Goal: Task Accomplishment & Management: Use online tool/utility

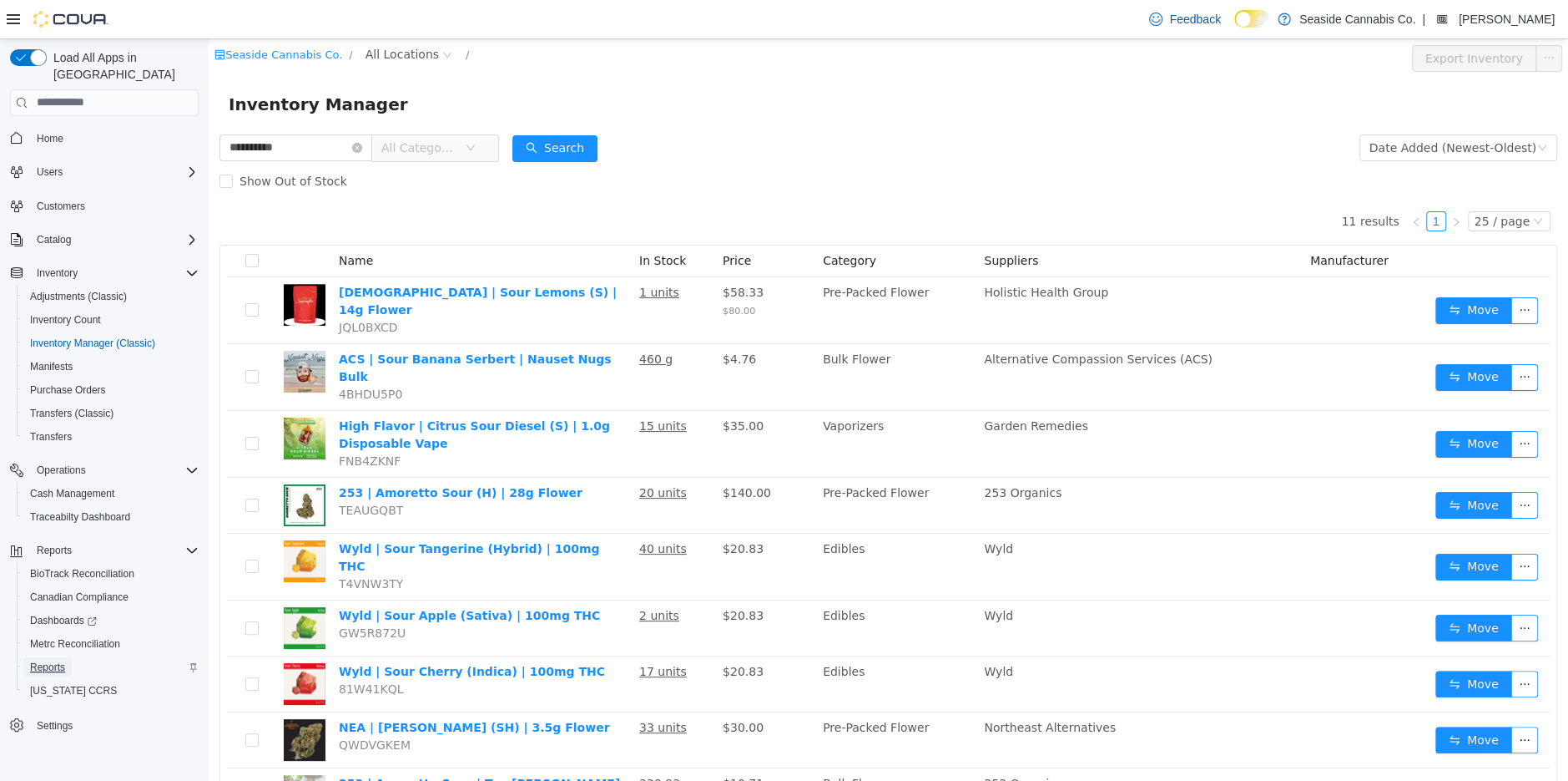
click at [61, 660] on span "Reports" at bounding box center [47, 667] width 35 height 13
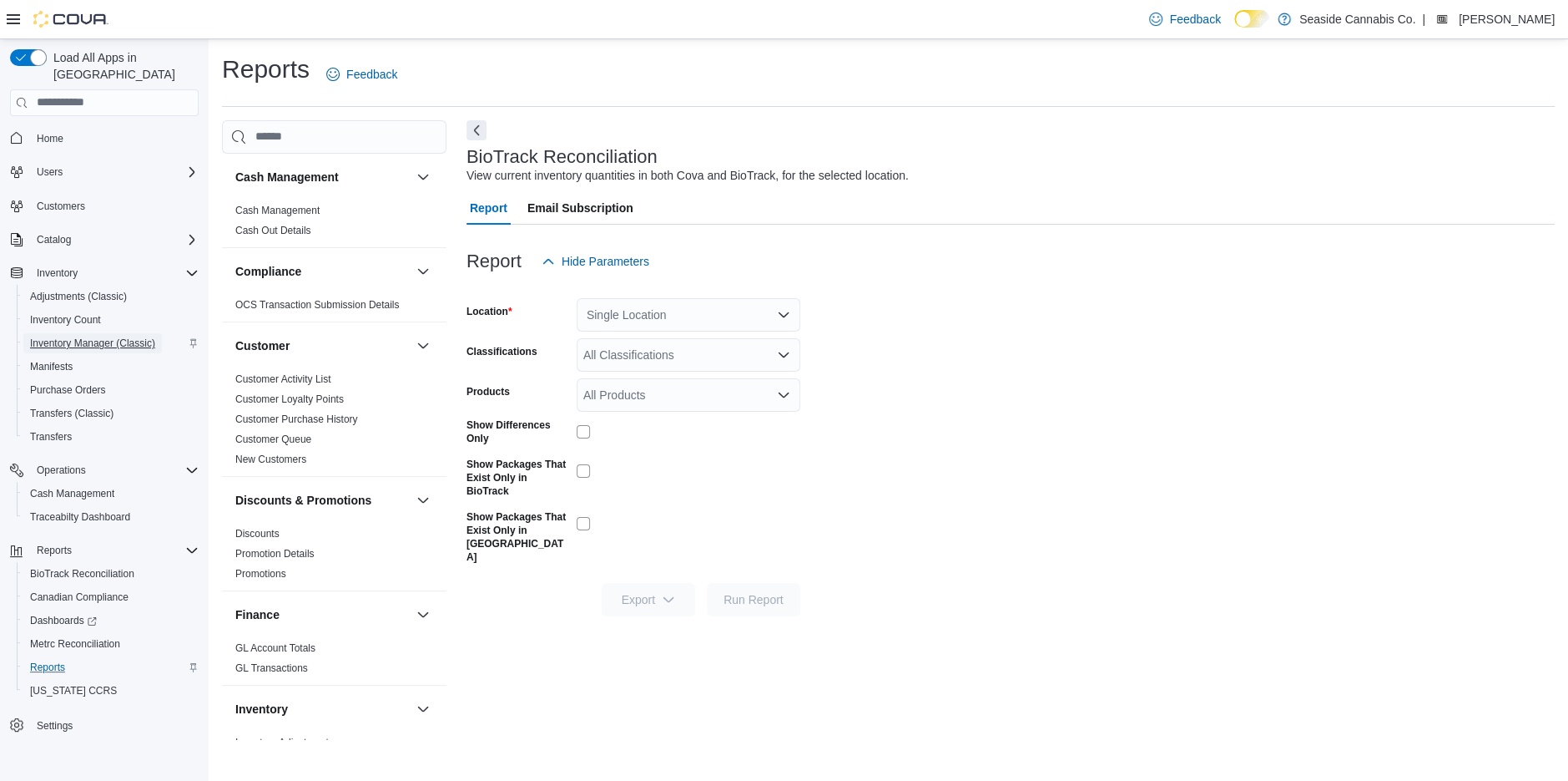
click at [64, 337] on span "Inventory Manager (Classic)" at bounding box center [93, 343] width 125 height 13
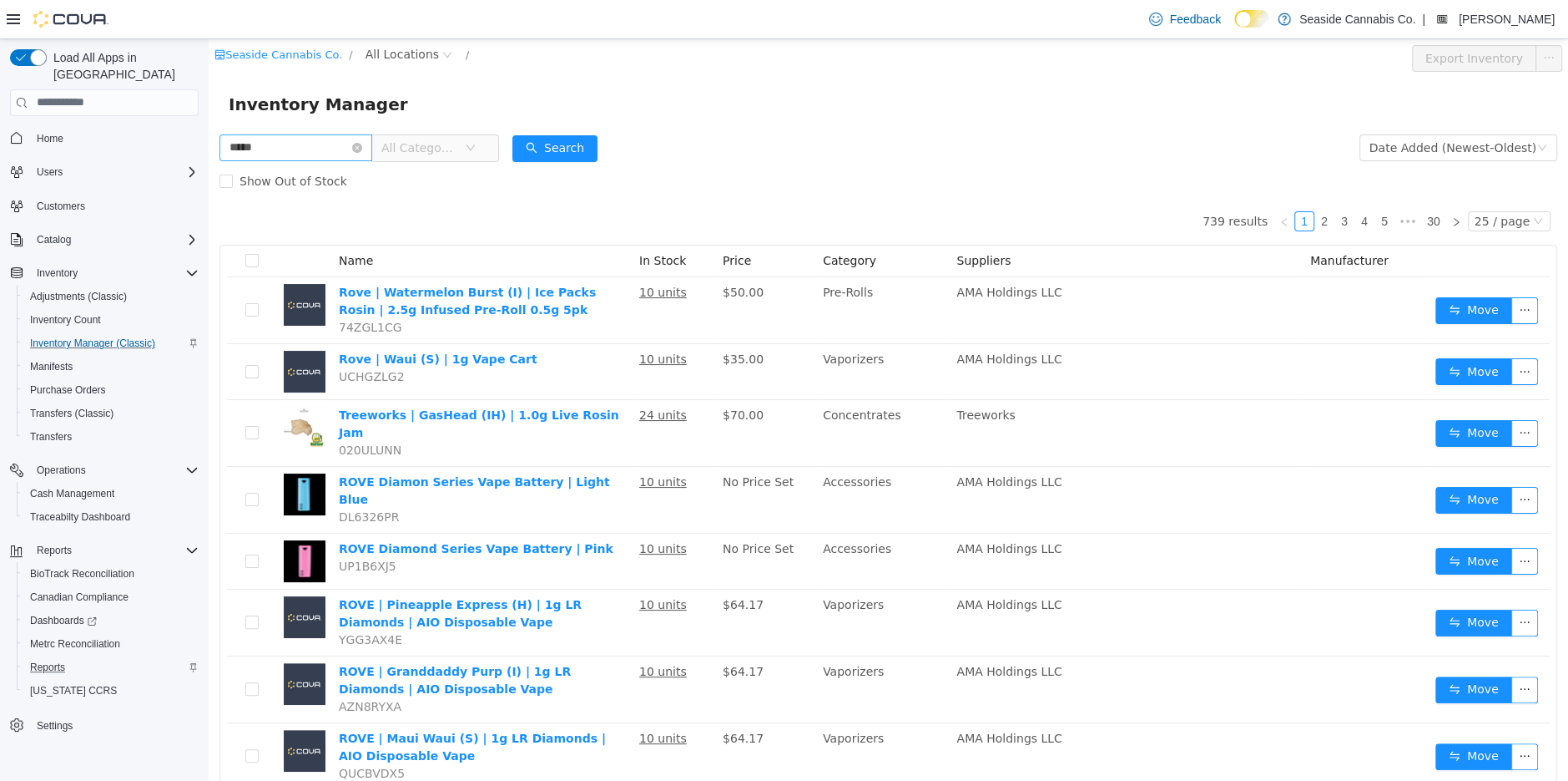
type input "*****"
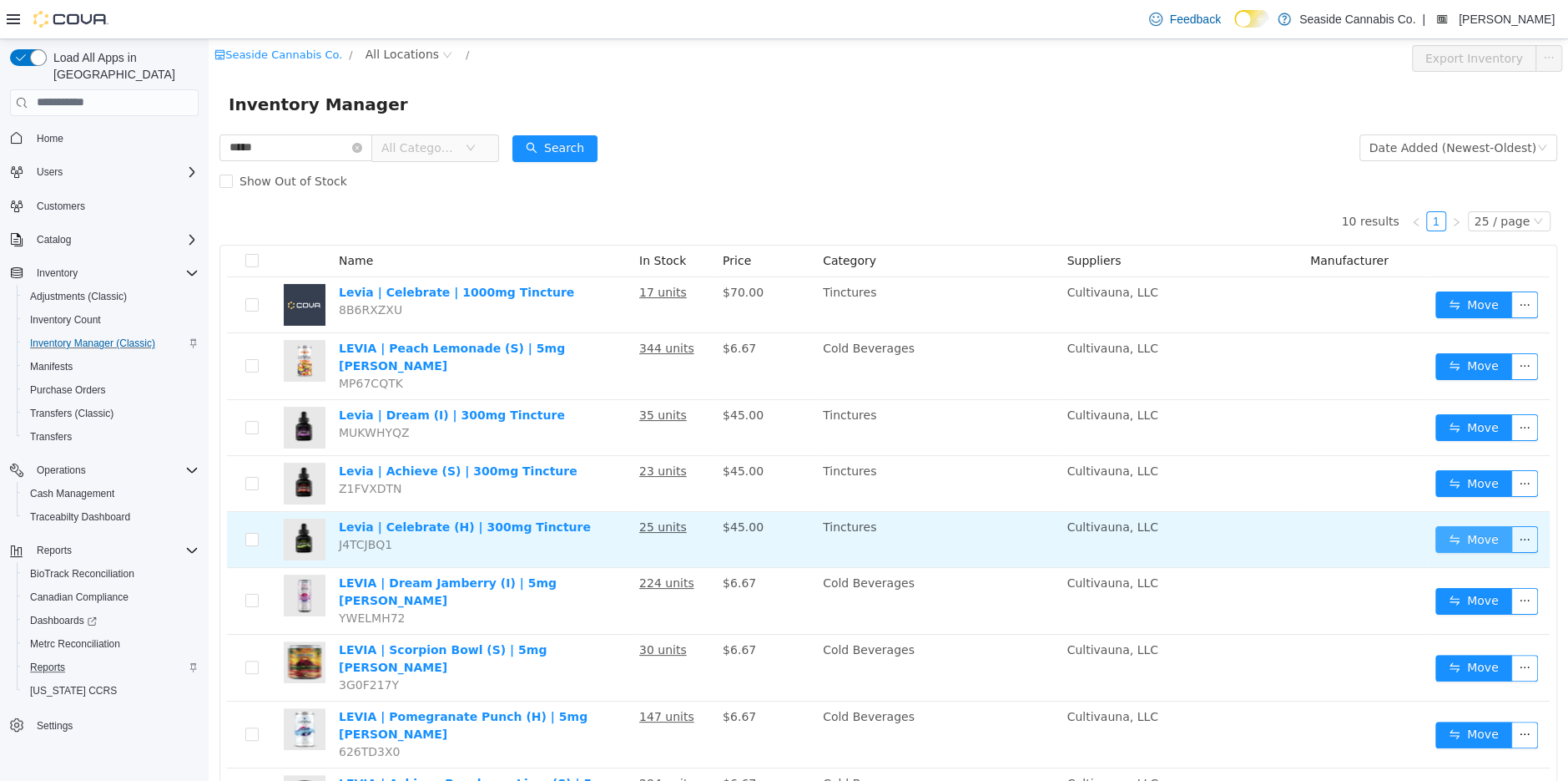
click at [1467, 526] on button "Move" at bounding box center [1474, 539] width 77 height 27
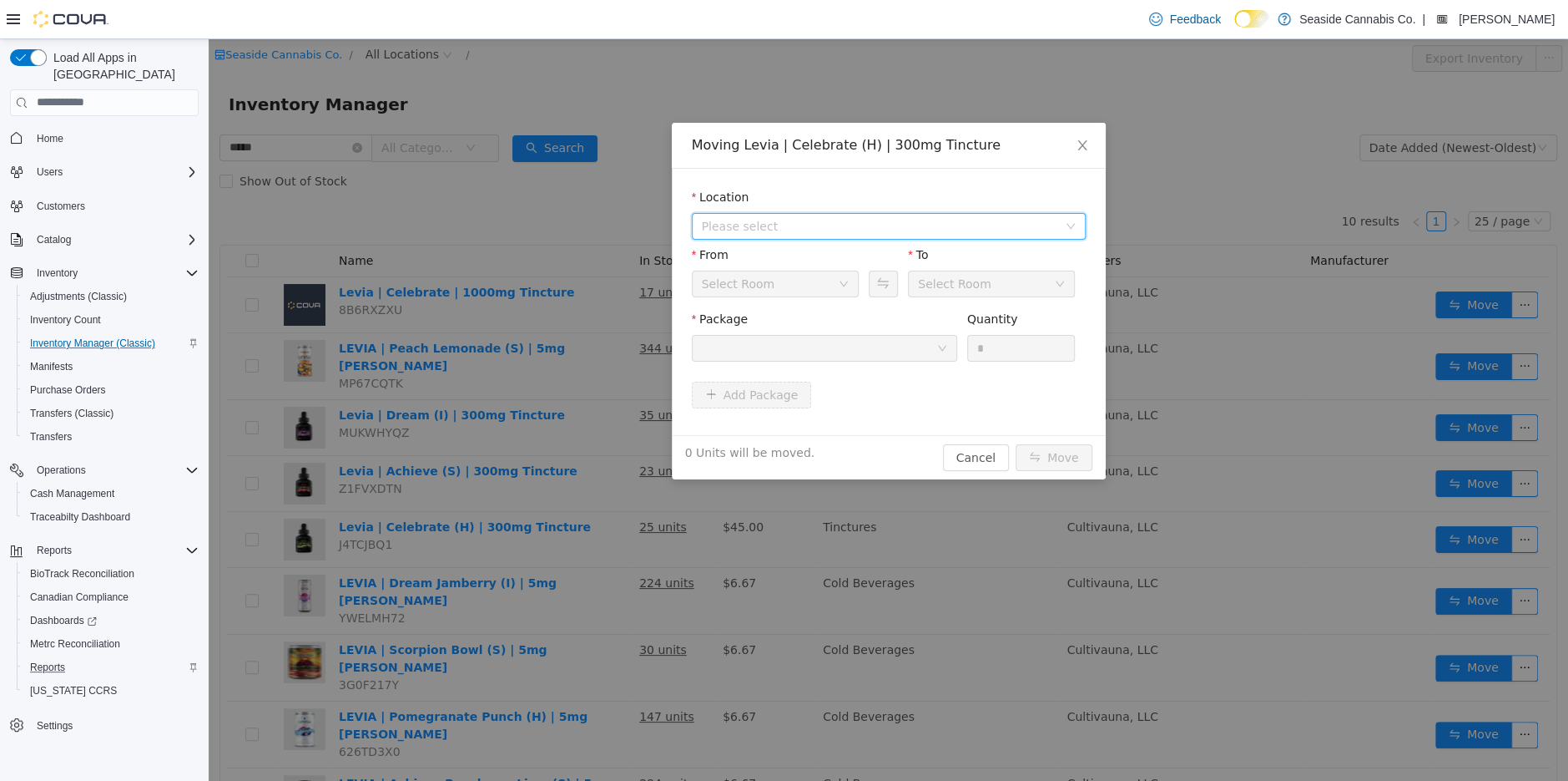
click at [800, 222] on span "Please select" at bounding box center [880, 225] width 355 height 17
click at [791, 282] on span "[STREET_ADDRESS]" at bounding box center [792, 285] width 116 height 13
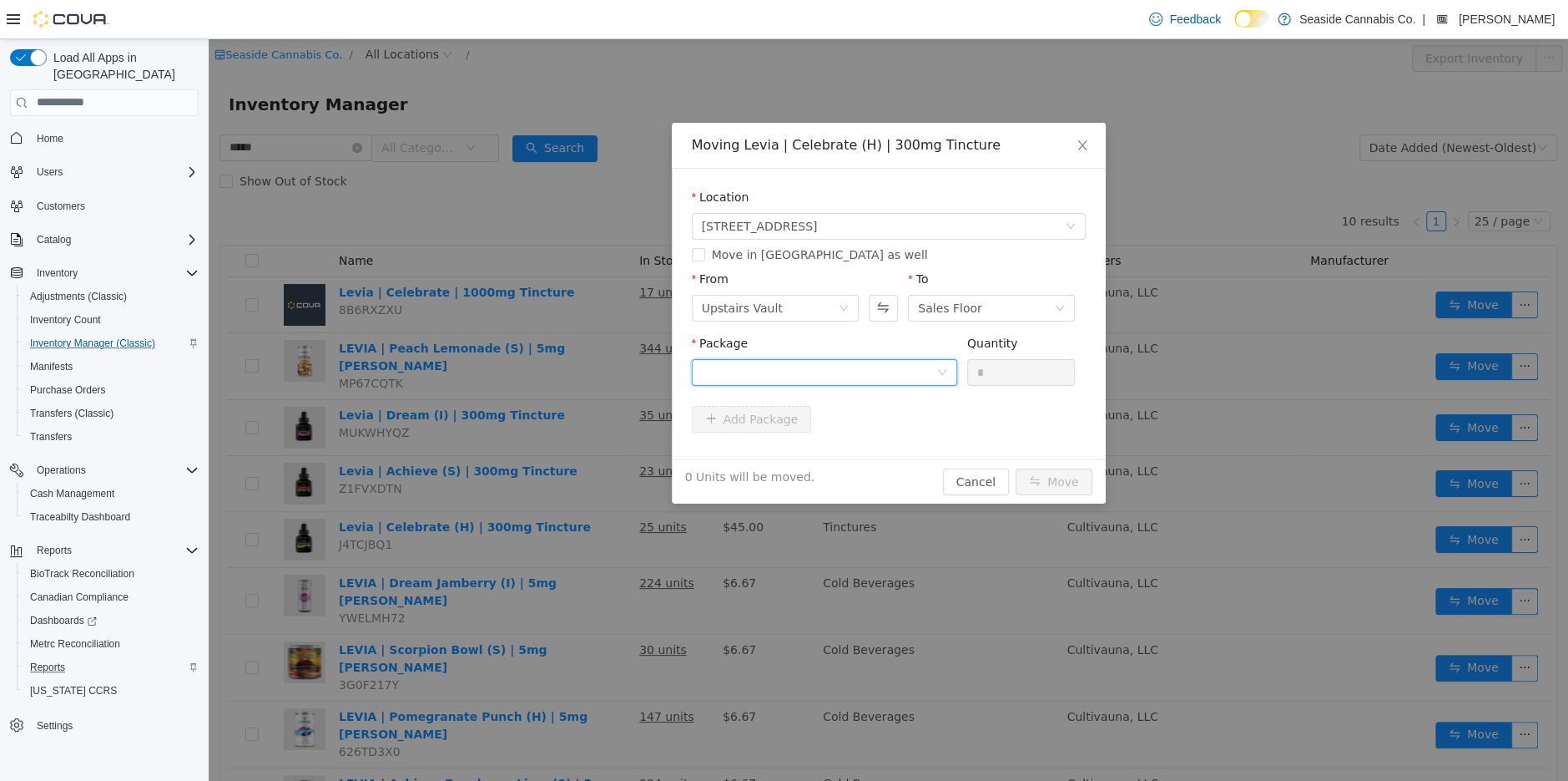
click at [805, 369] on div at bounding box center [819, 371] width 235 height 25
click at [844, 446] on li "1A40A0300004E21000041354 Quantity : 23 Units" at bounding box center [824, 441] width 266 height 45
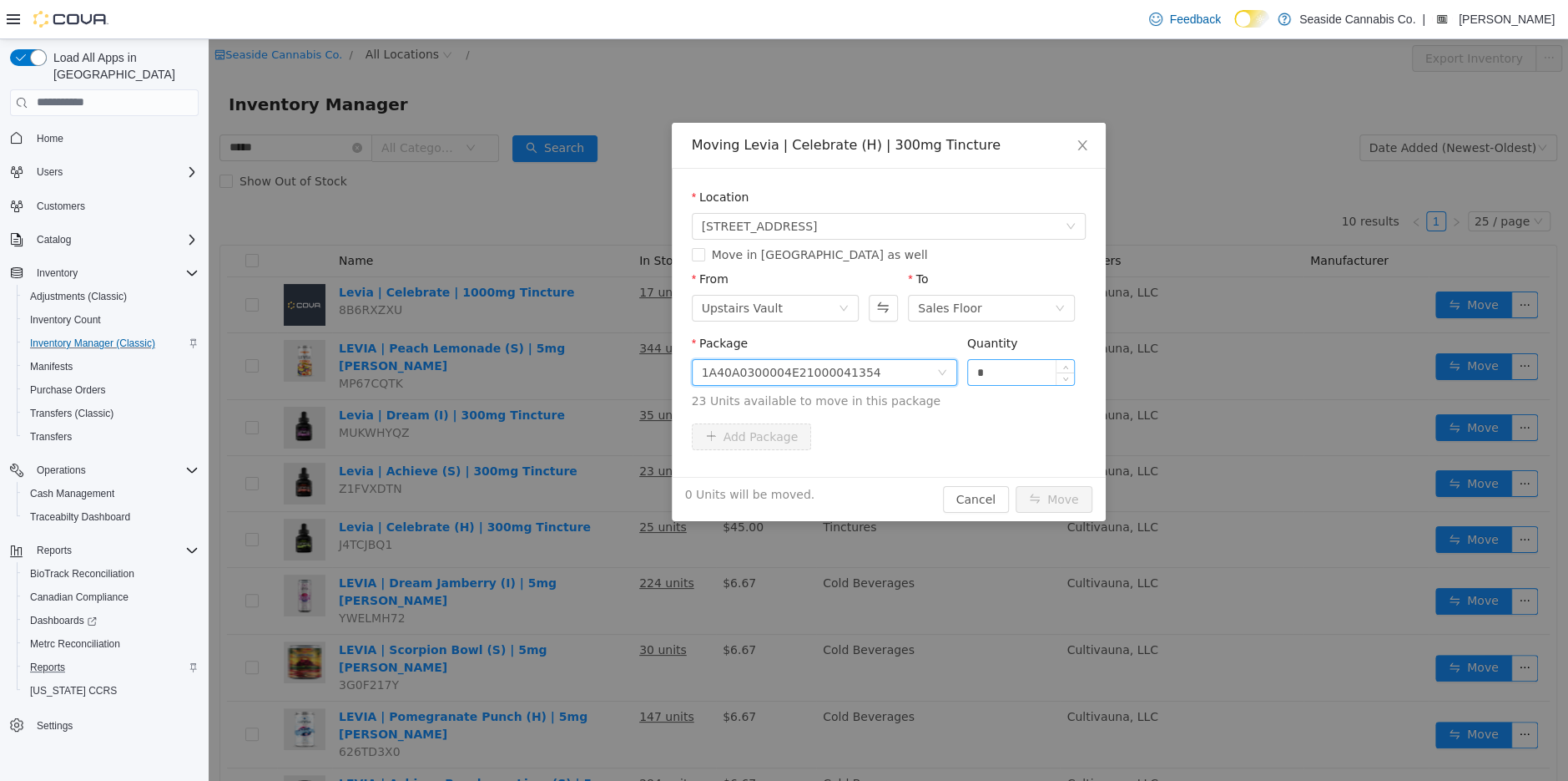
click at [1039, 369] on input "*" at bounding box center [1022, 371] width 107 height 25
type input "**"
click at [1064, 498] on button "Move" at bounding box center [1054, 499] width 77 height 27
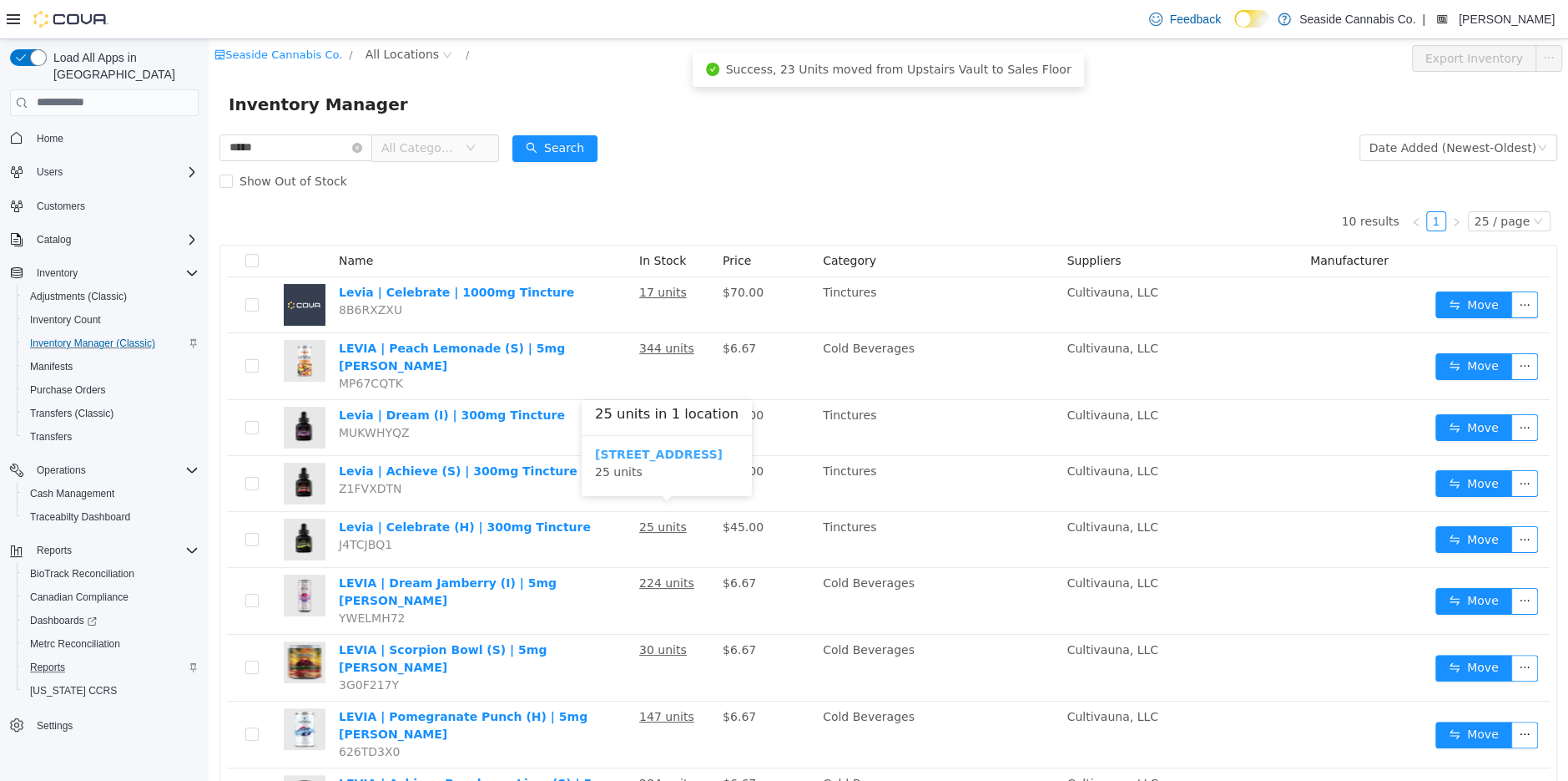
click at [658, 453] on b "[STREET_ADDRESS]" at bounding box center [658, 454] width 128 height 13
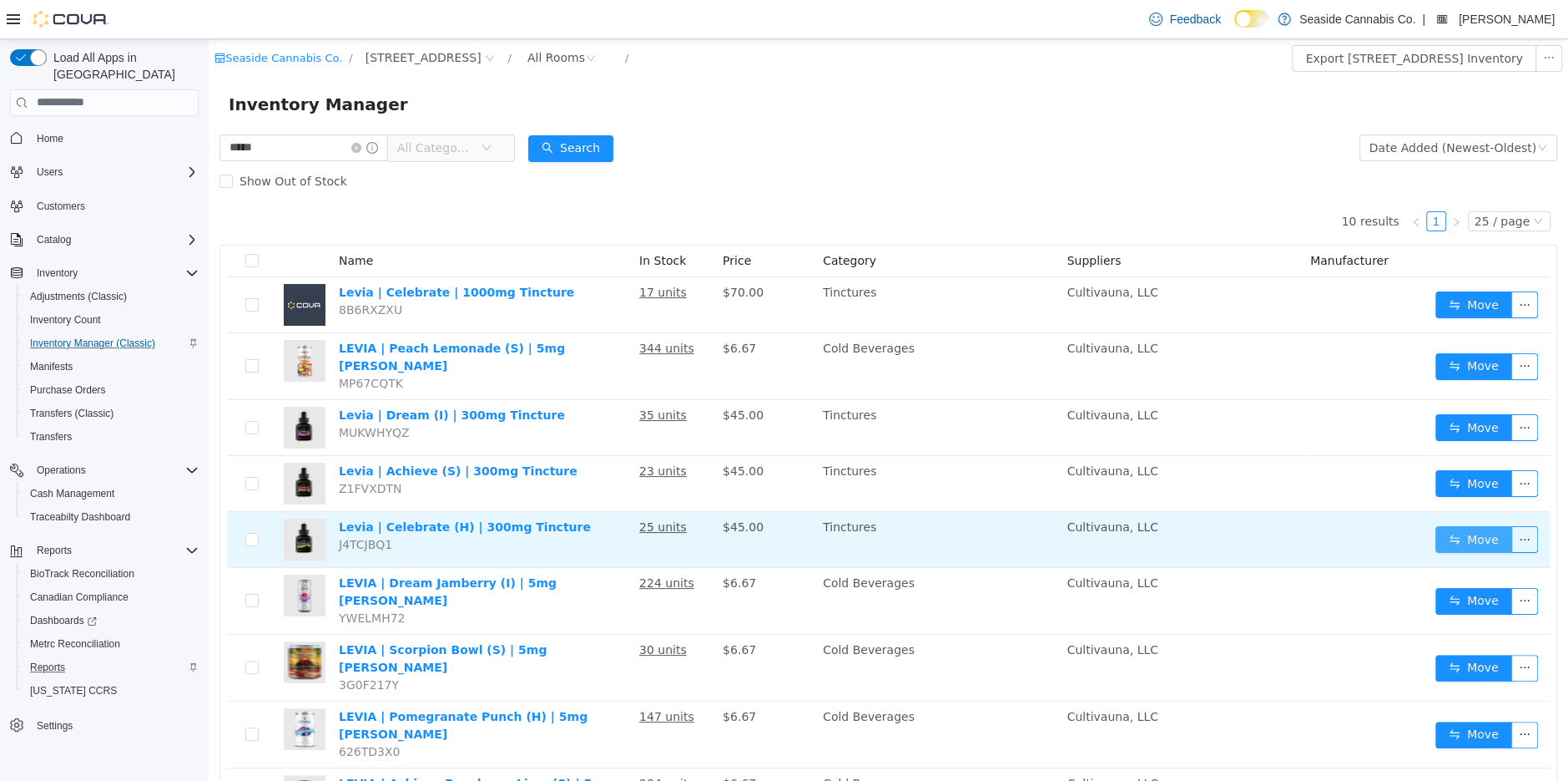
click at [1474, 529] on button "Move" at bounding box center [1474, 539] width 77 height 27
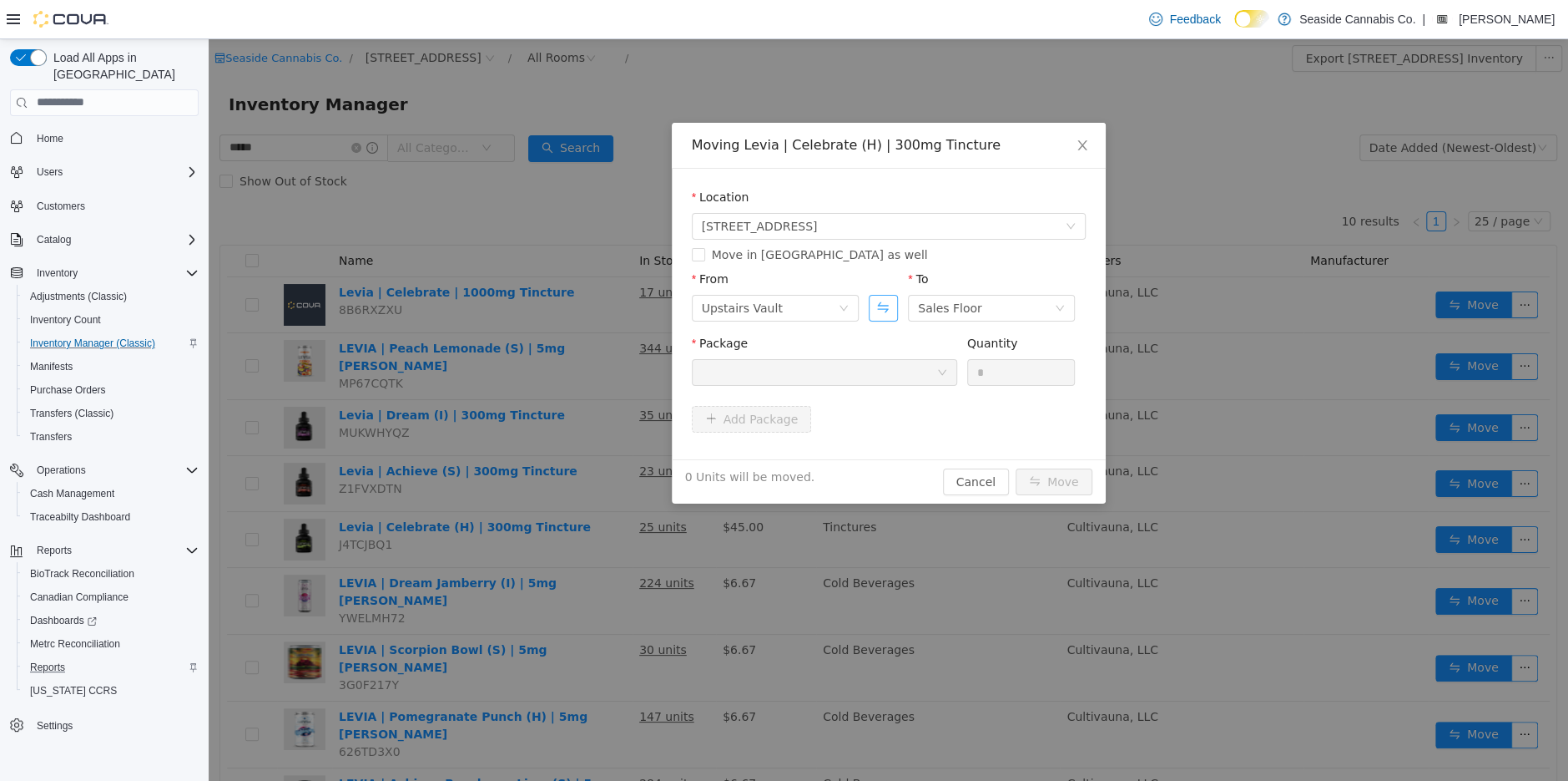
click at [878, 309] on button "Swap" at bounding box center [883, 307] width 29 height 27
click at [876, 376] on div at bounding box center [819, 371] width 235 height 25
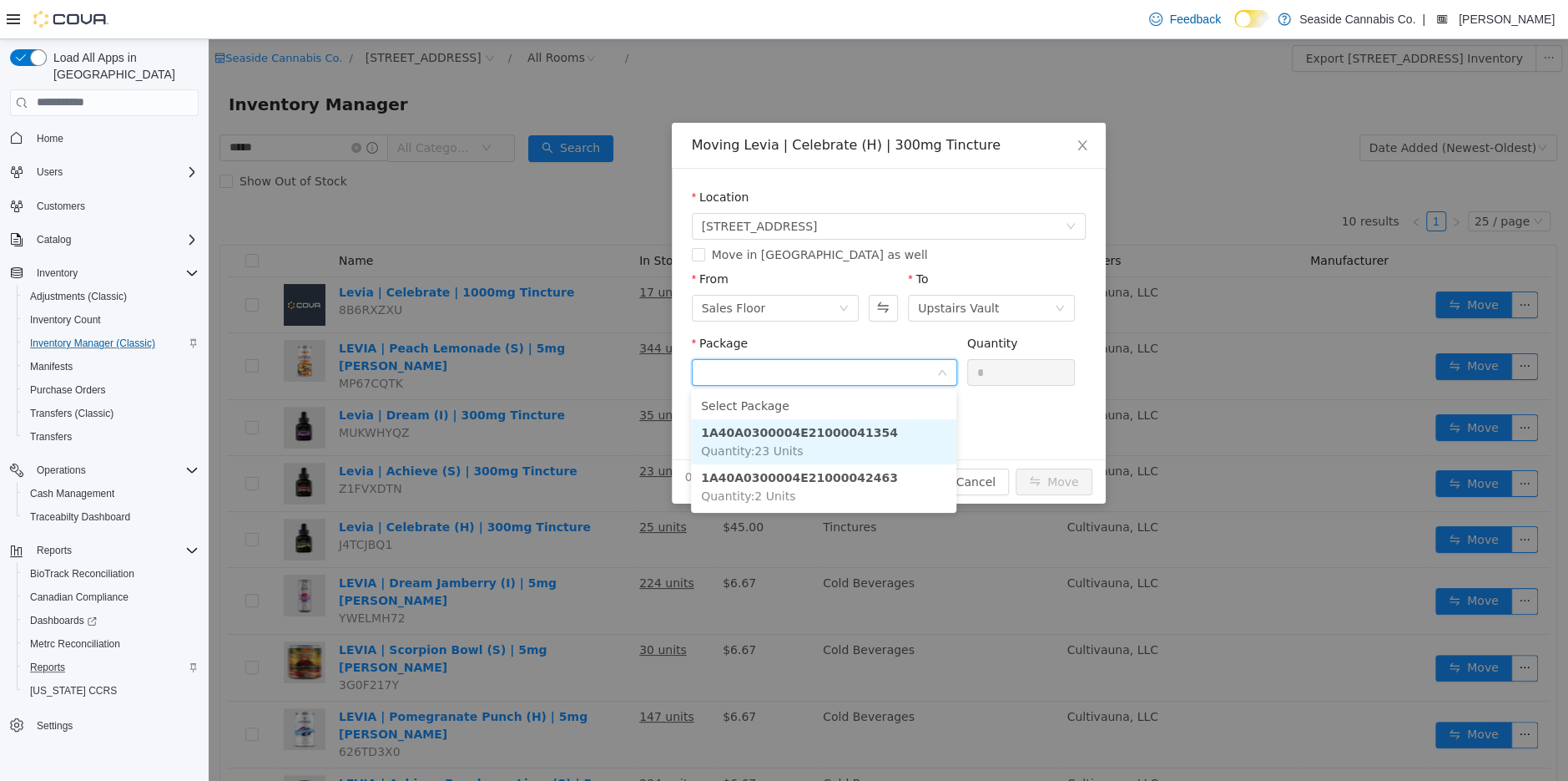
click at [878, 439] on li "1A40A0300004E21000041354 Quantity : 23 Units" at bounding box center [824, 441] width 266 height 45
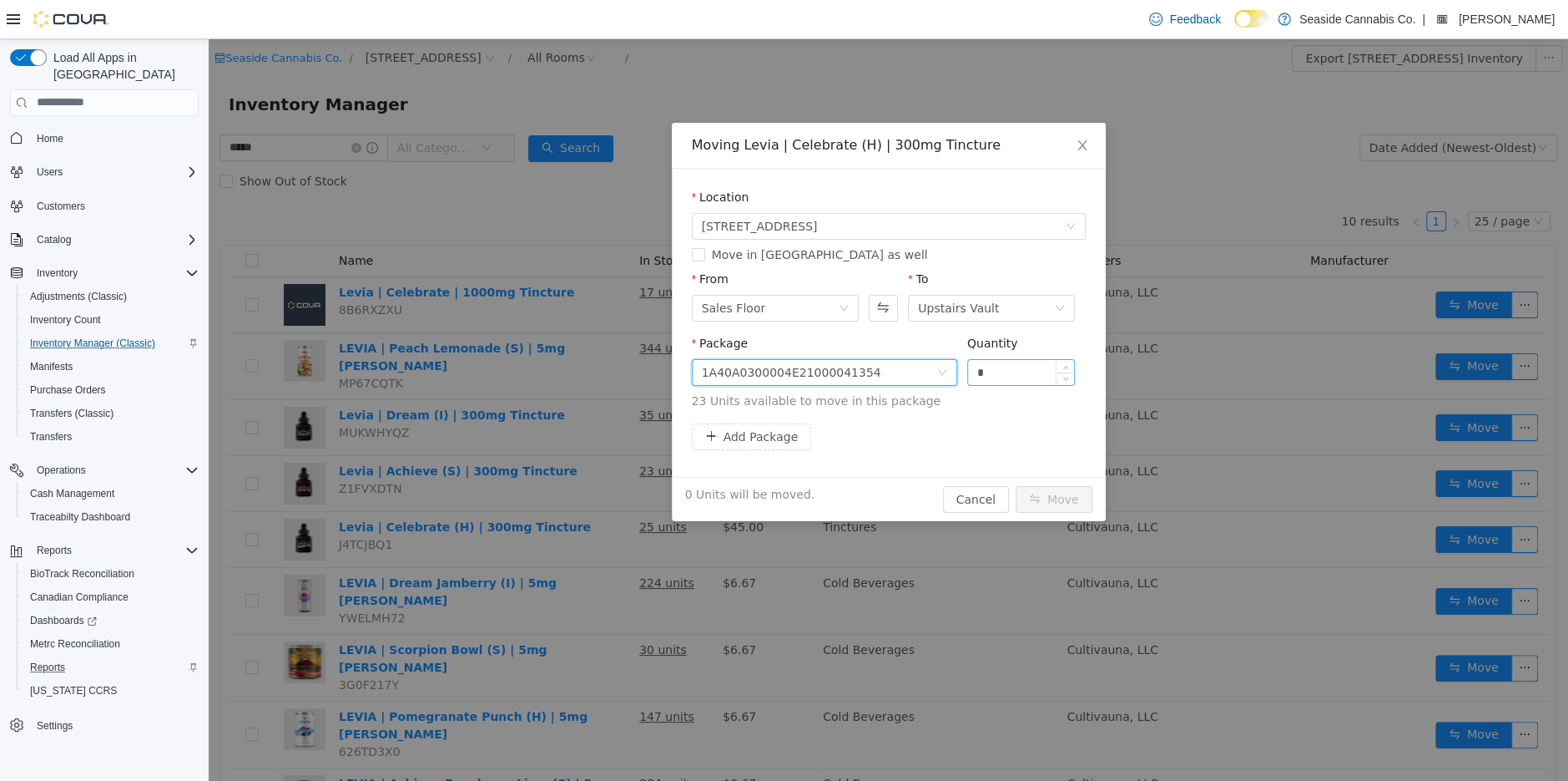
click at [1001, 375] on input "*" at bounding box center [1022, 371] width 107 height 25
type input "**"
click at [1042, 502] on button "Move" at bounding box center [1054, 499] width 77 height 27
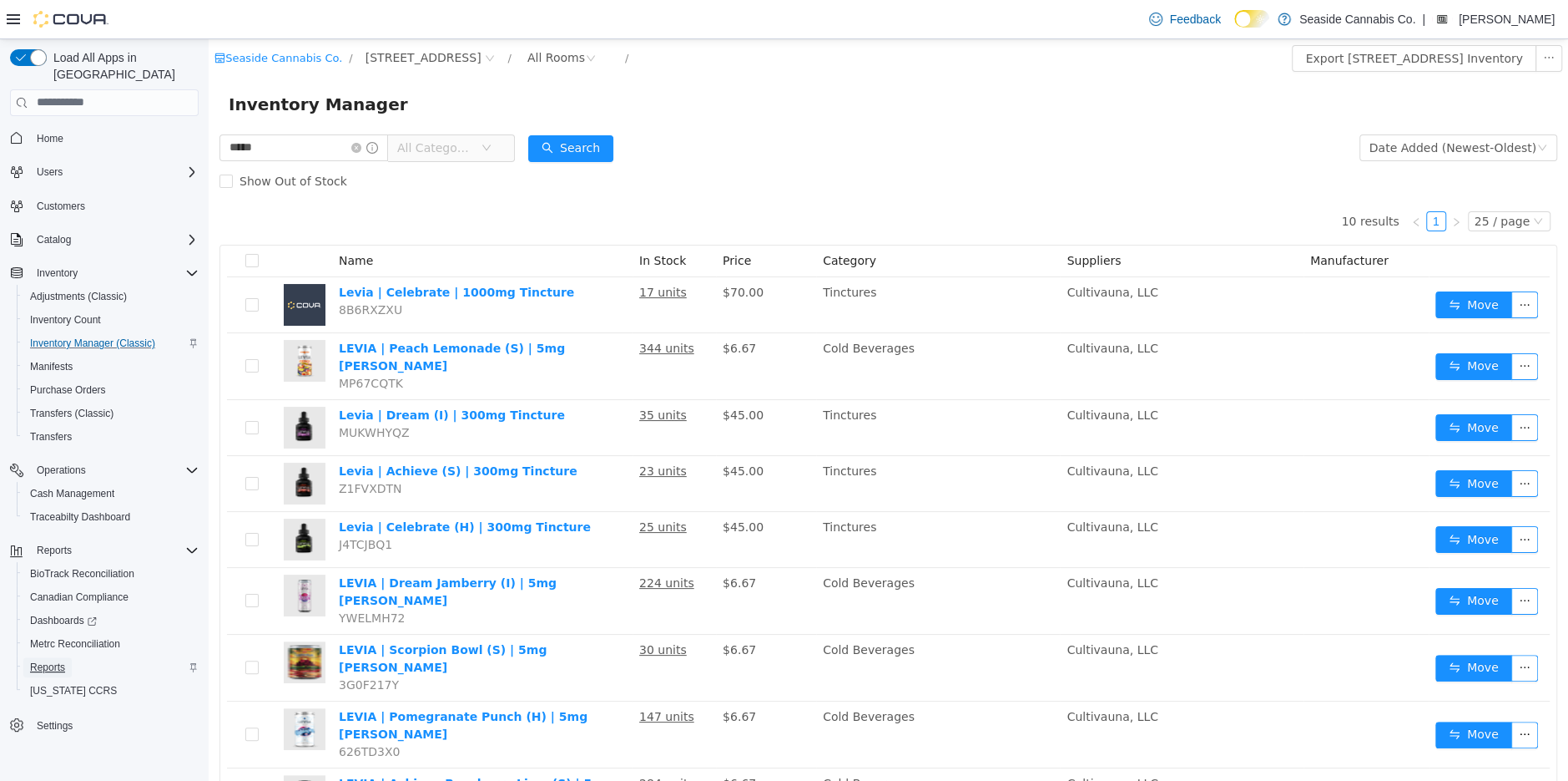
click at [58, 658] on span "Reports" at bounding box center [47, 667] width 35 height 20
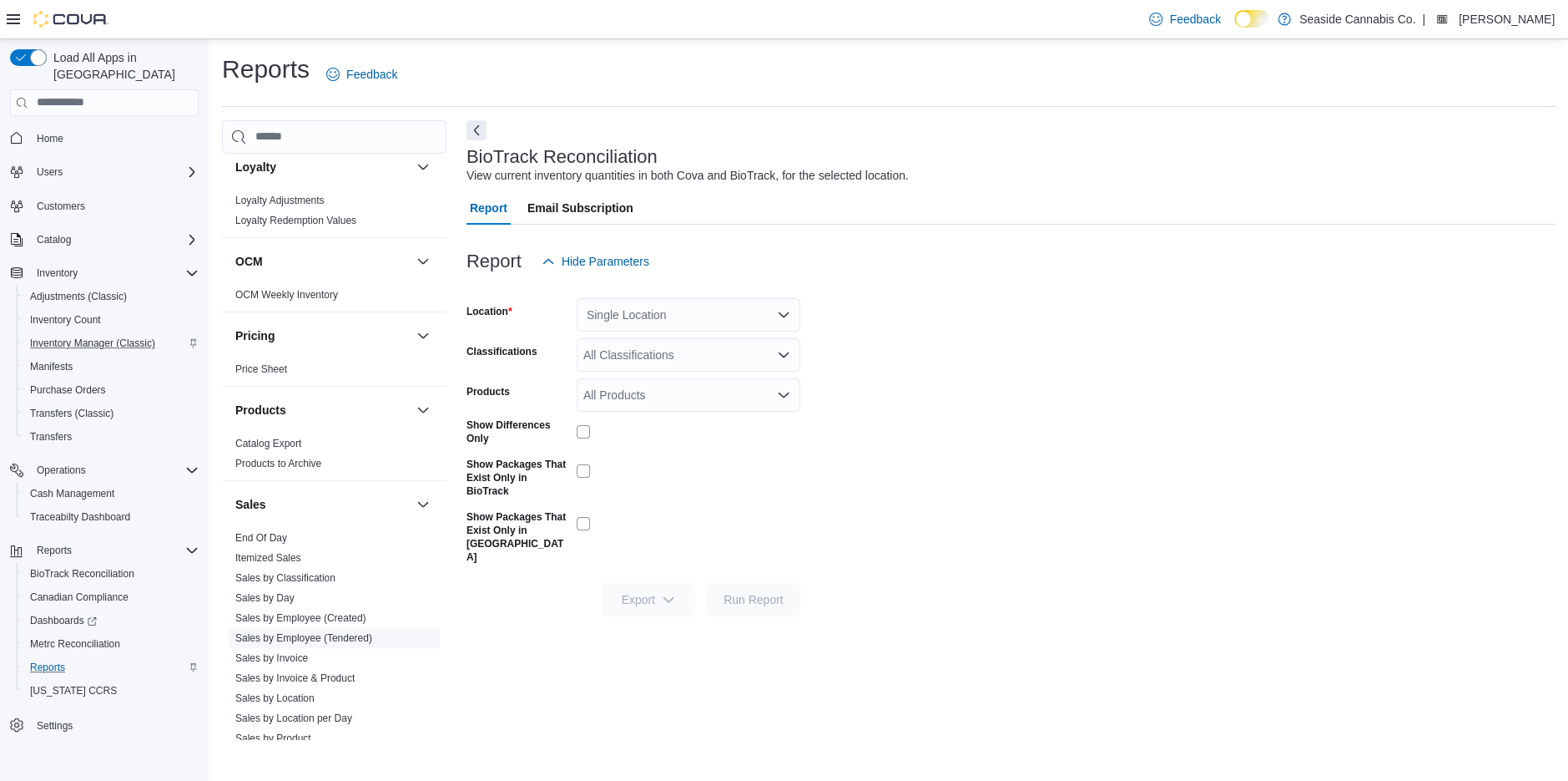
scroll to position [595, 0]
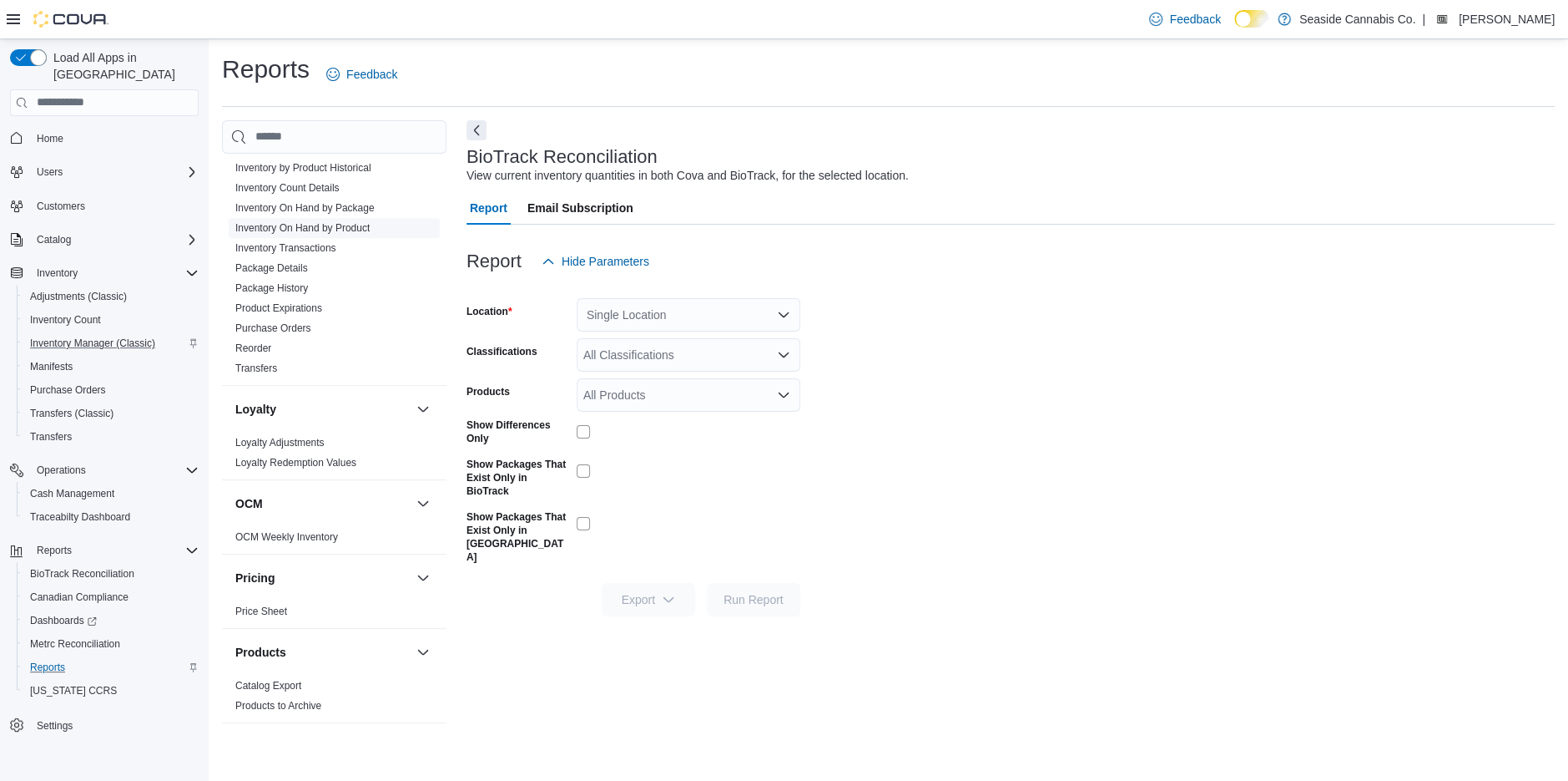
click at [321, 222] on link "Inventory On Hand by Product" at bounding box center [303, 227] width 135 height 11
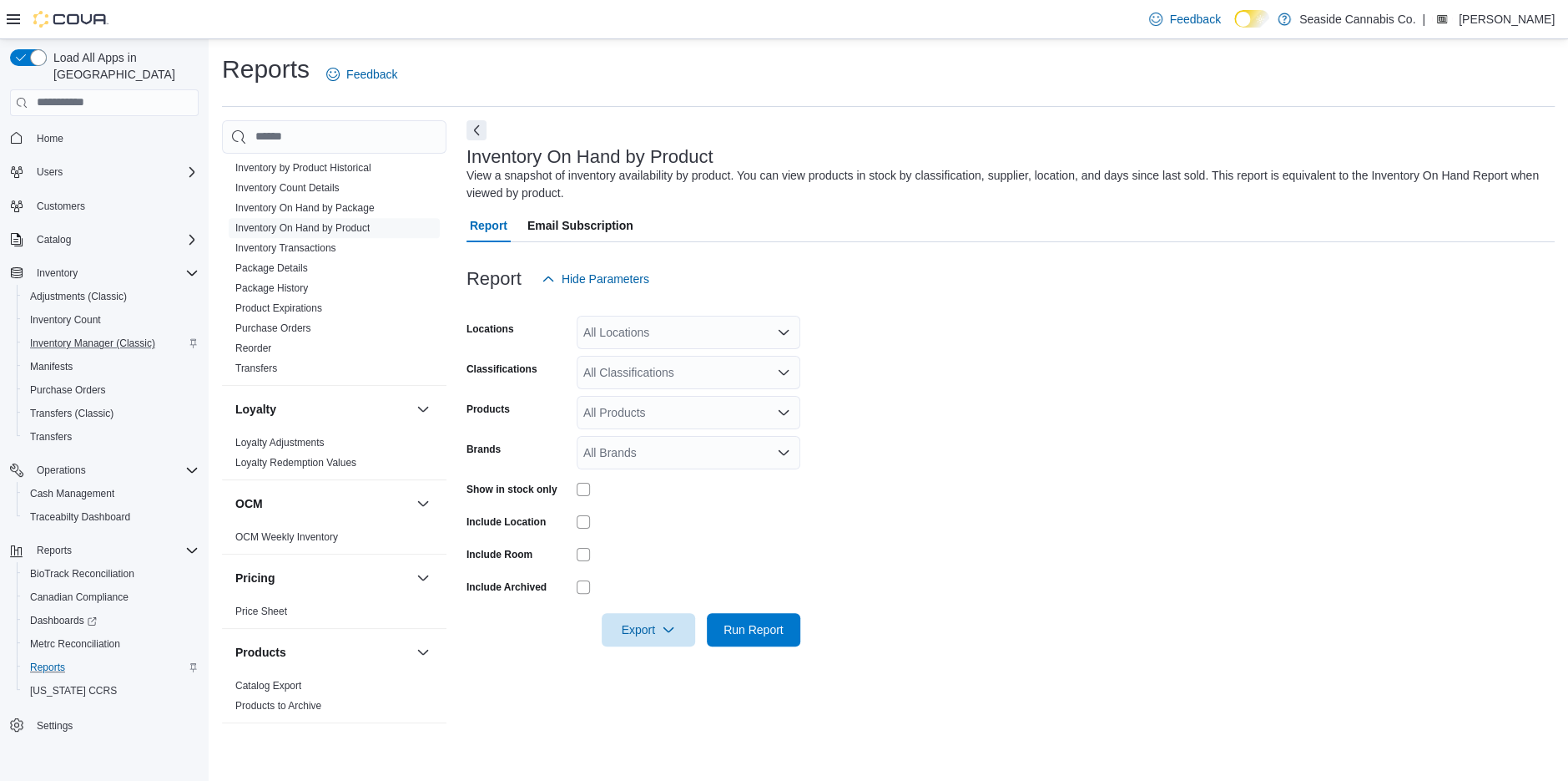
click at [644, 451] on div "All Brands" at bounding box center [688, 453] width 223 height 34
type input "*****"
click at [655, 480] on span "[PERSON_NAME]'s Eddies" at bounding box center [689, 481] width 204 height 17
click at [940, 470] on form "Locations All Locations Classifications All Classifications Products All Produc…" at bounding box center [1011, 470] width 1088 height 351
click at [753, 632] on span "Run Report" at bounding box center [754, 629] width 60 height 17
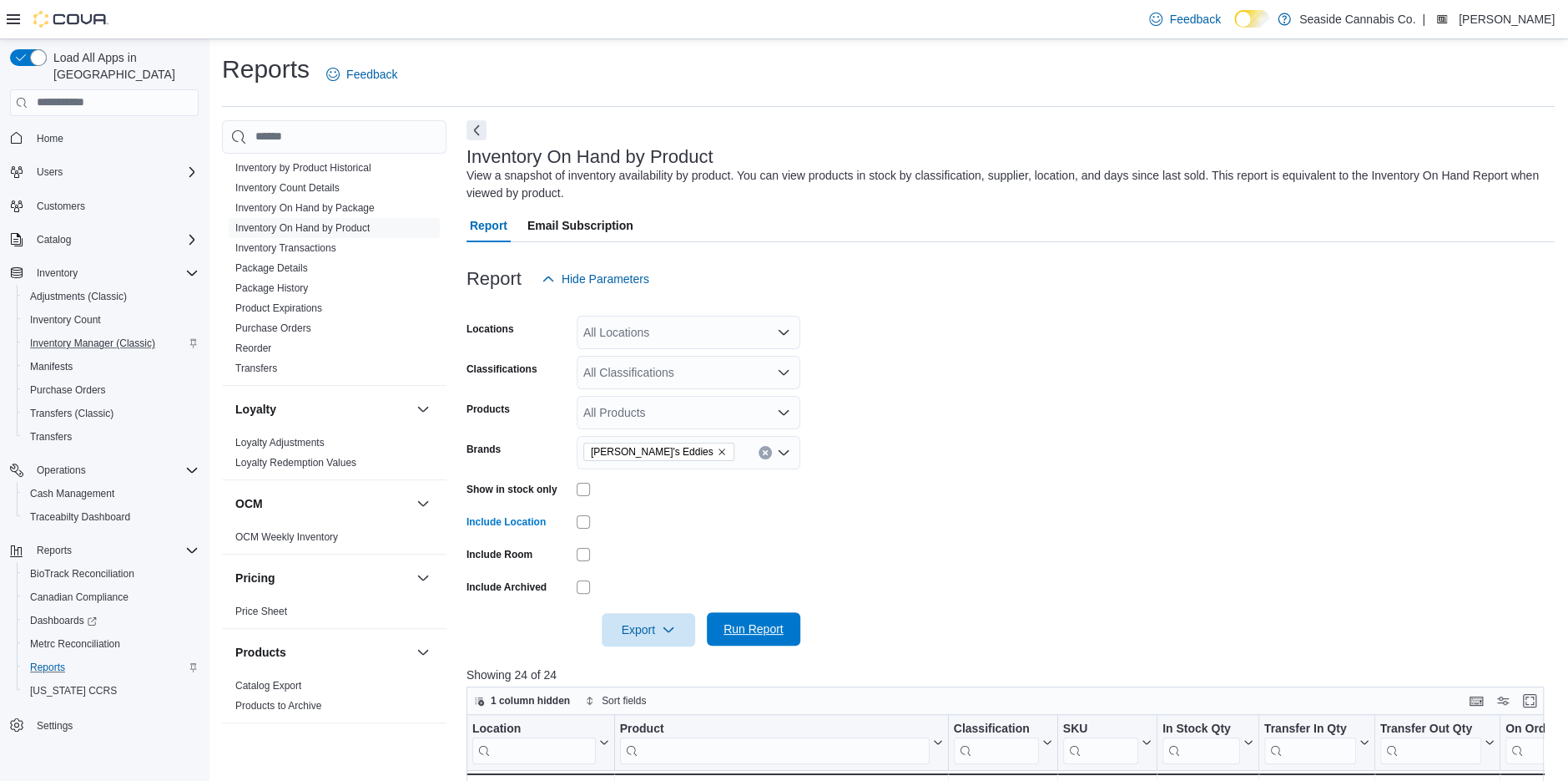
click at [756, 630] on span "Run Report" at bounding box center [754, 629] width 60 height 17
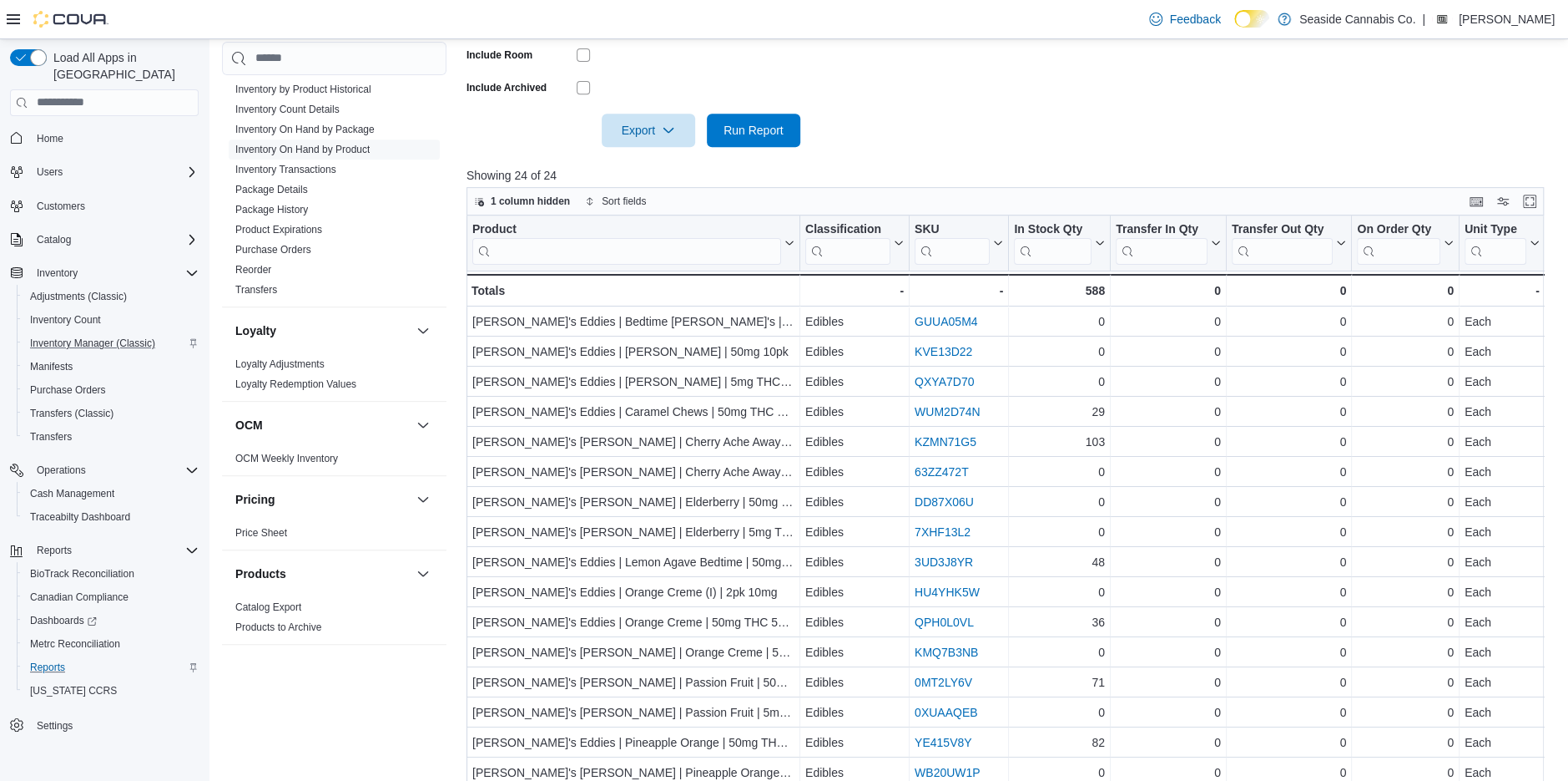
scroll to position [542, 0]
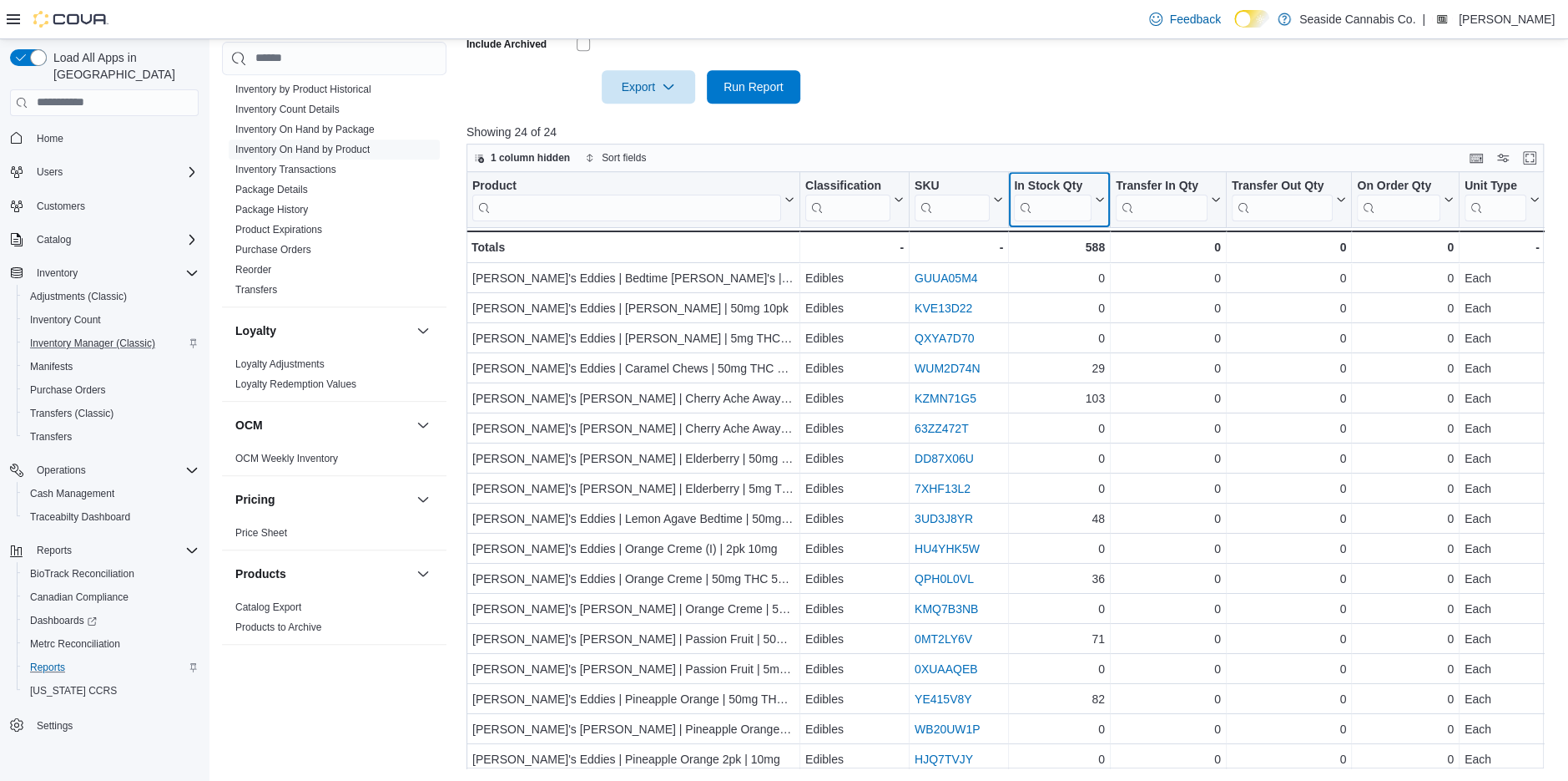
click at [1100, 199] on icon at bounding box center [1100, 199] width 7 height 4
click at [1075, 275] on button "Sort High-Low" at bounding box center [1057, 282] width 100 height 20
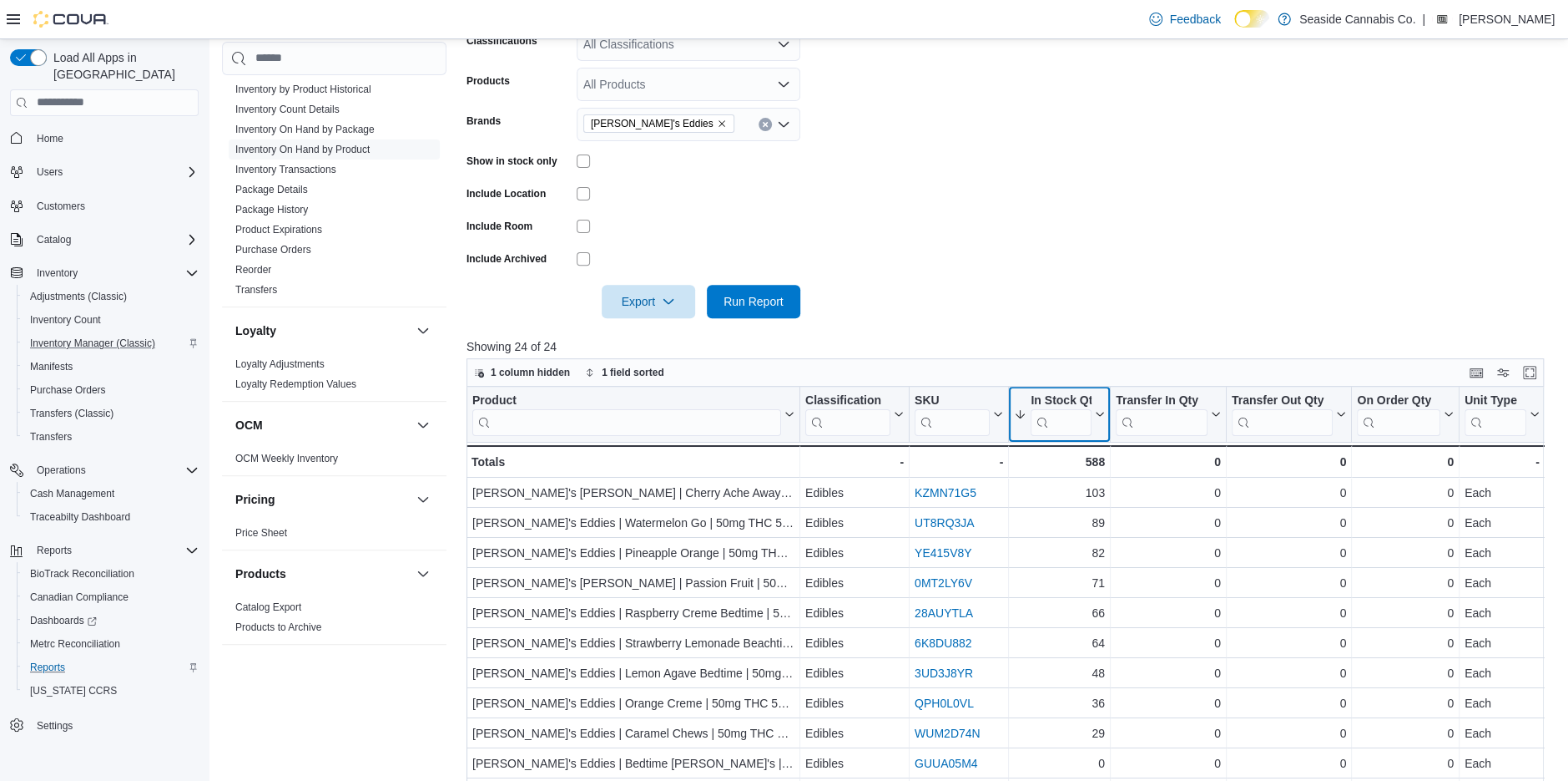
scroll to position [258, 0]
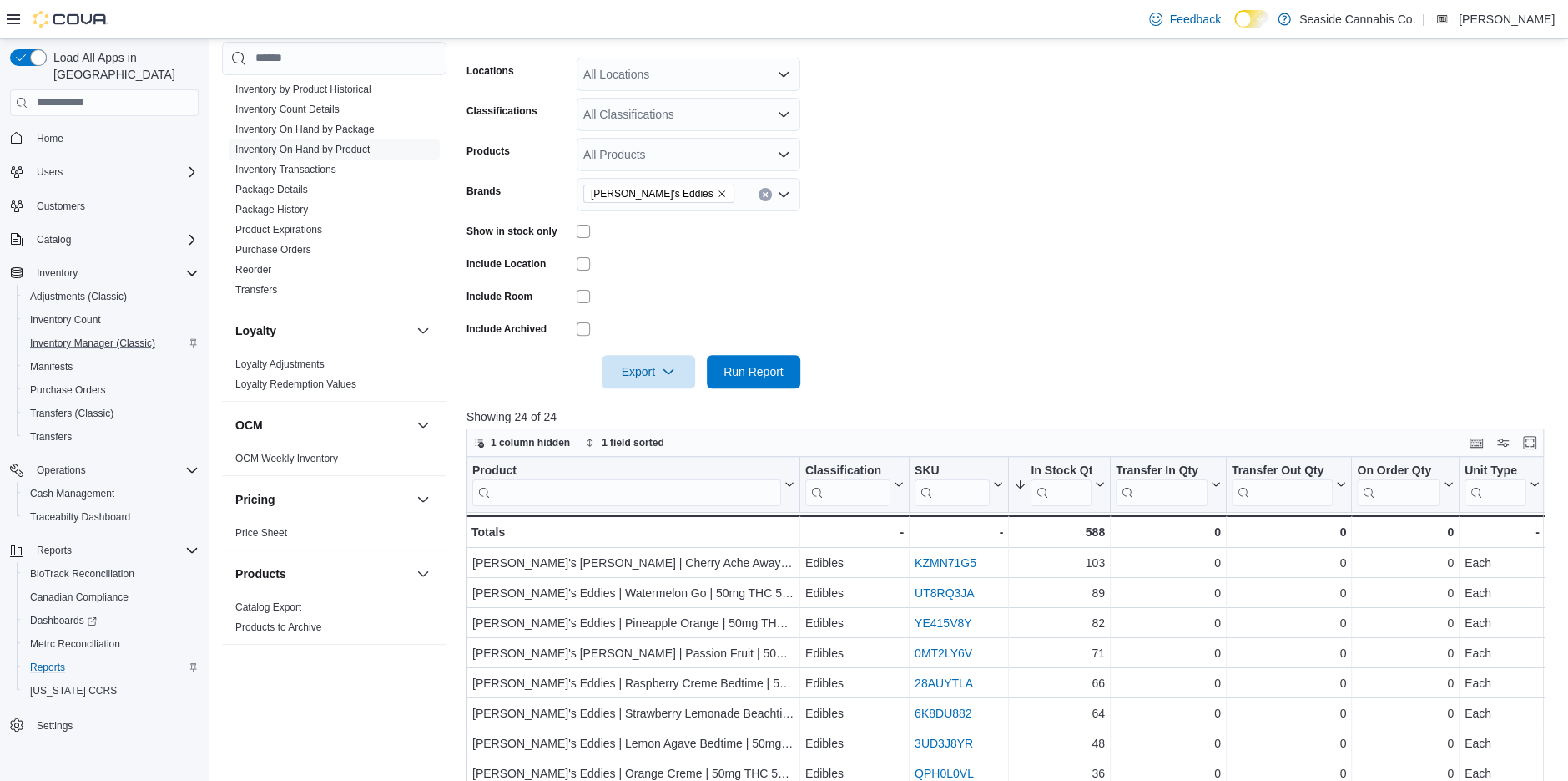
click at [719, 192] on icon "Remove Betty's Eddies from selection in this group" at bounding box center [722, 194] width 7 height 7
type input "***"
click at [617, 222] on span "InHouse" at bounding box center [689, 223] width 204 height 17
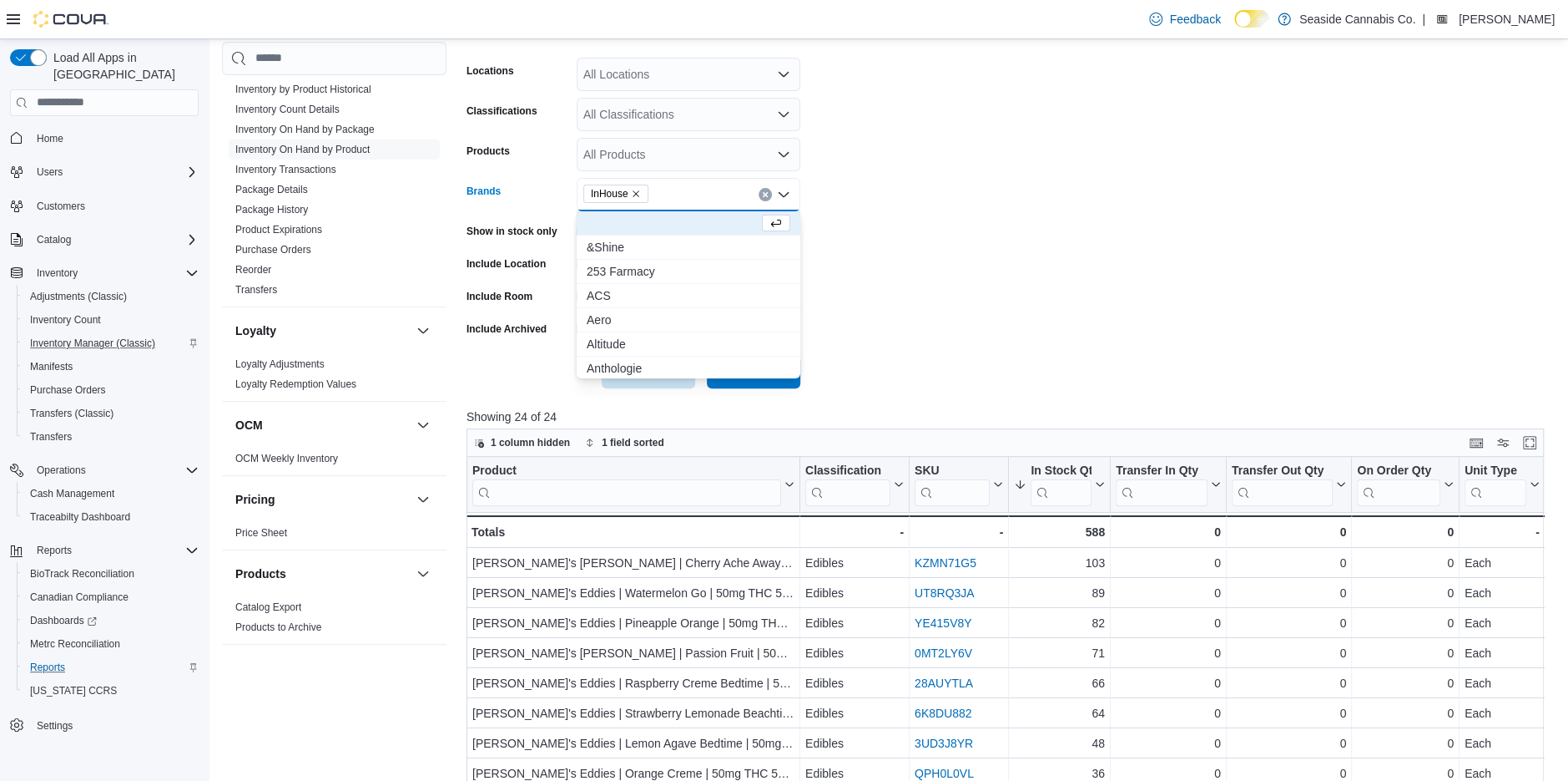
click at [868, 292] on form "Locations All Locations Classifications All Classifications Products All Produc…" at bounding box center [1011, 212] width 1088 height 351
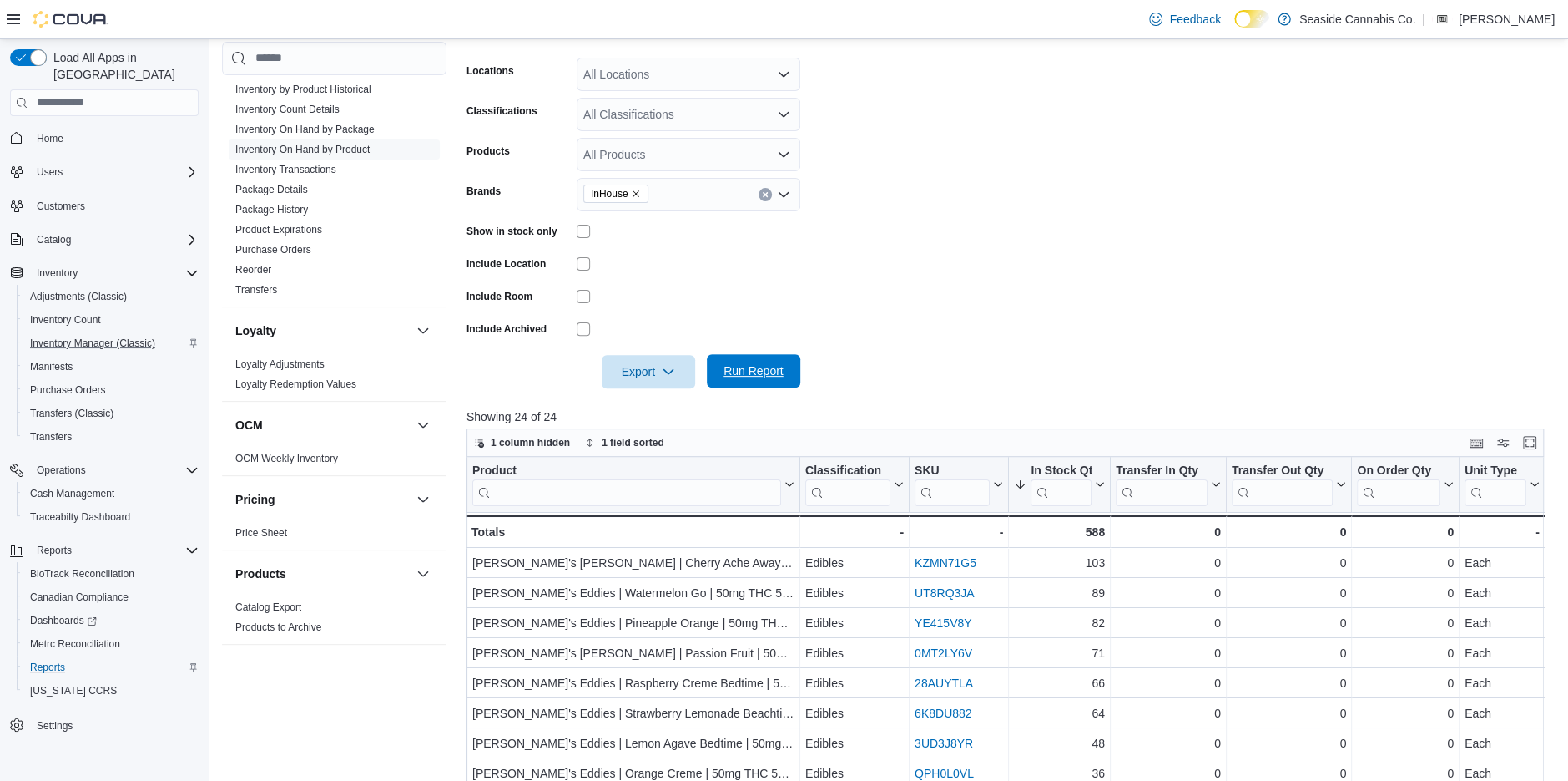
click at [765, 367] on span "Run Report" at bounding box center [754, 370] width 60 height 17
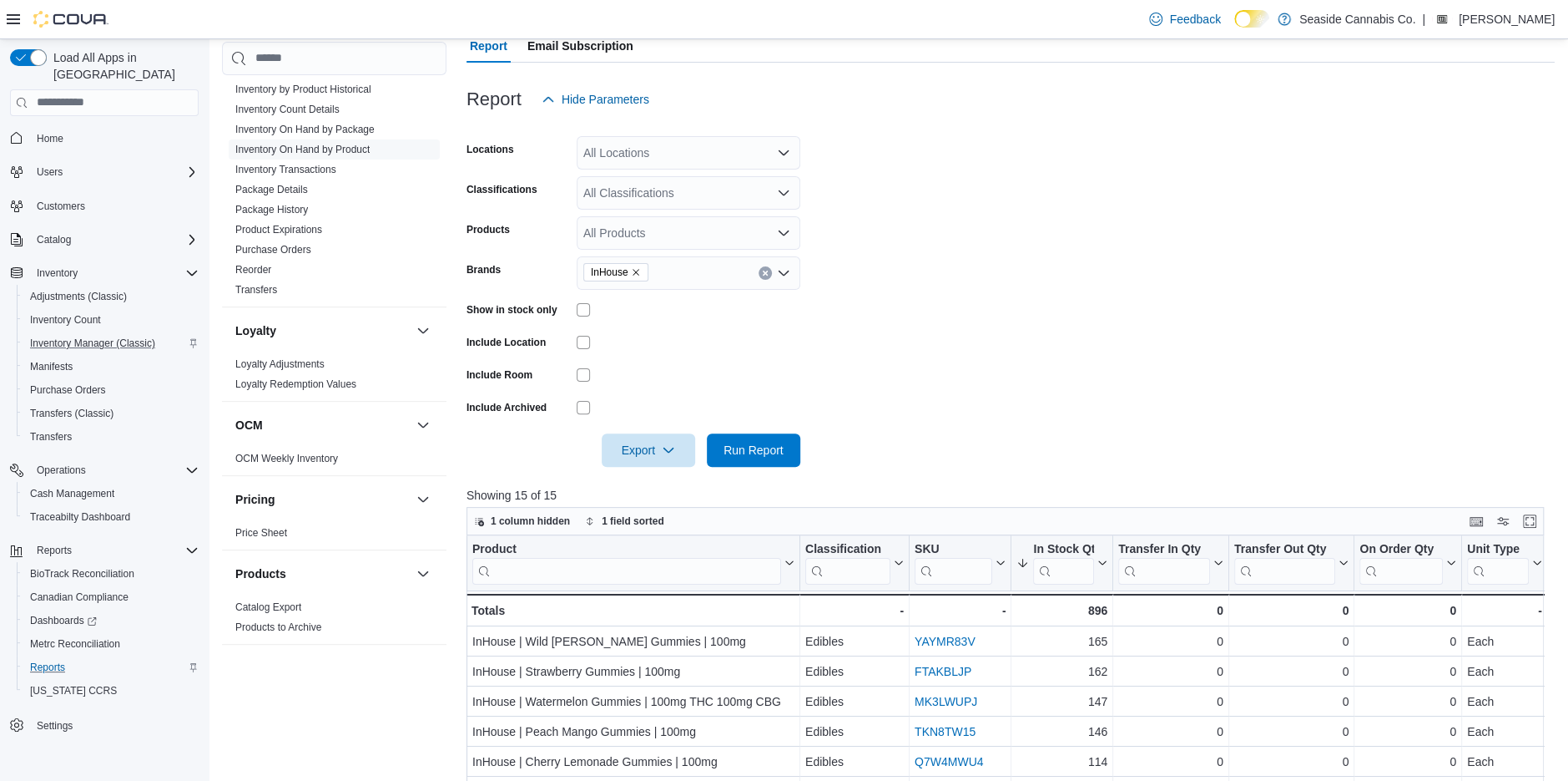
scroll to position [281, 0]
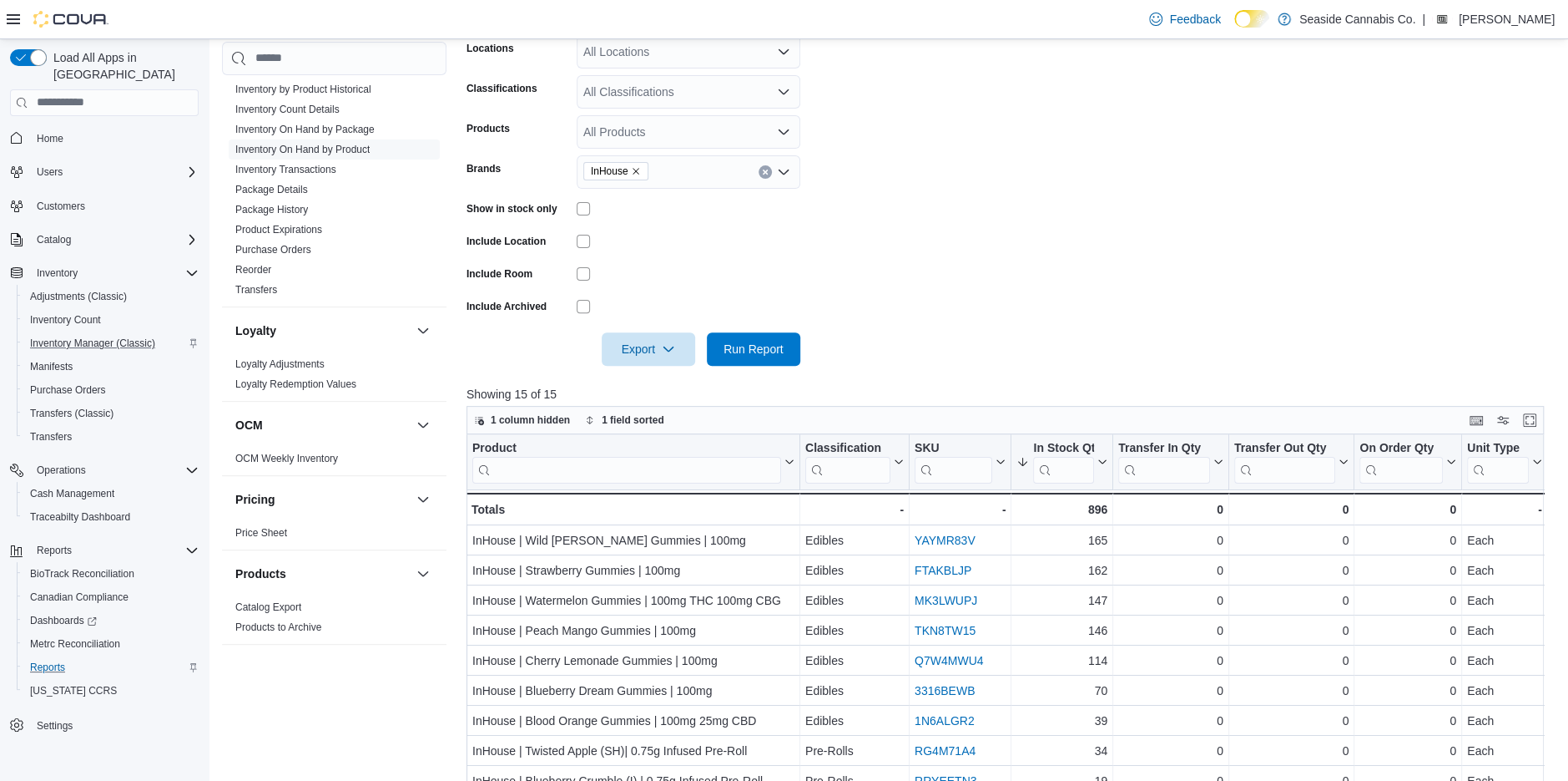
click at [634, 174] on icon "Remove InHouse from selection in this group" at bounding box center [636, 171] width 10 height 10
type input "***"
click at [655, 214] on button "Nature's Heritage" at bounding box center [688, 225] width 223 height 24
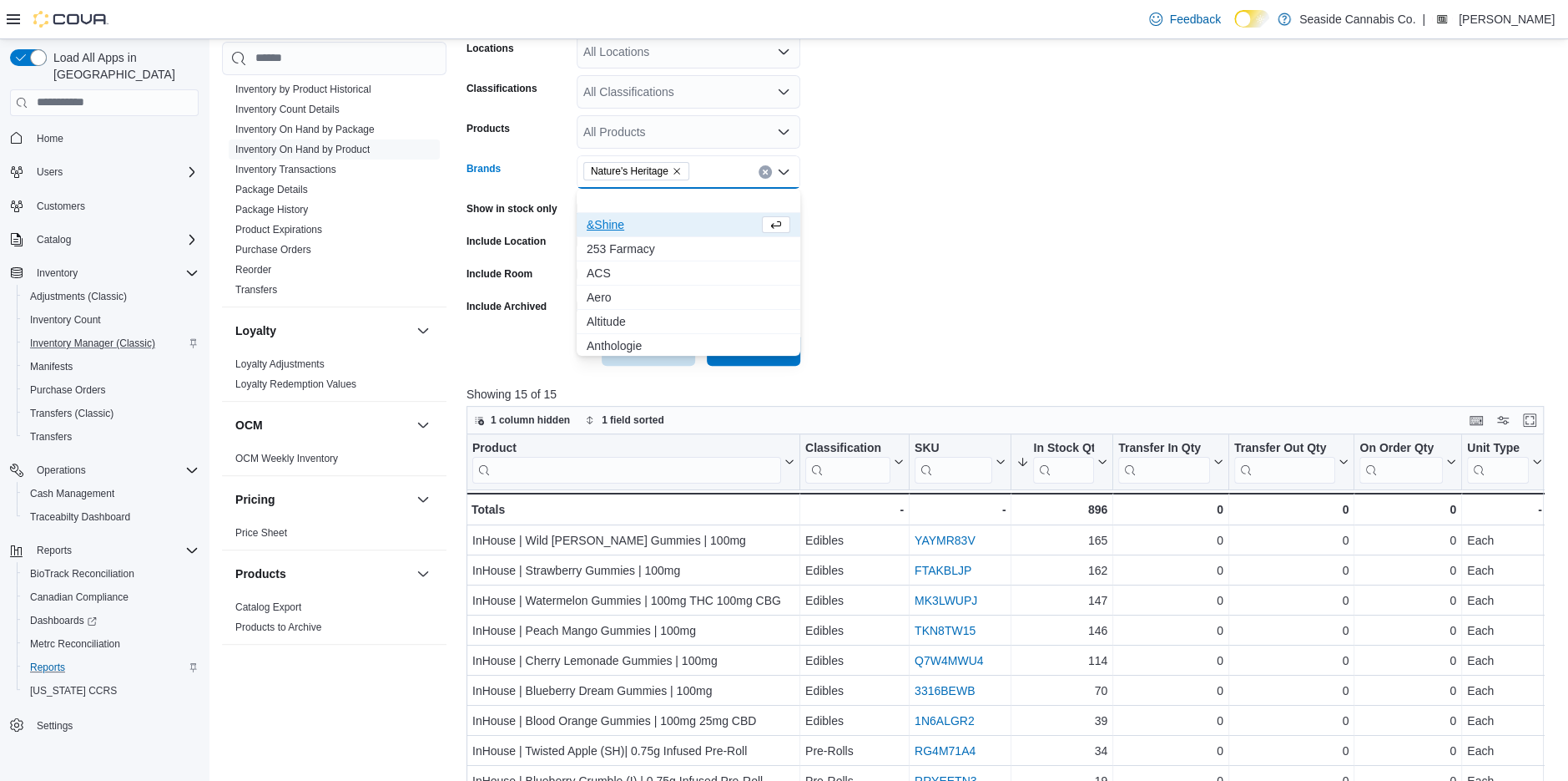
click at [928, 211] on form "Locations All Locations Classifications All Classifications Products All Produc…" at bounding box center [1011, 190] width 1088 height 351
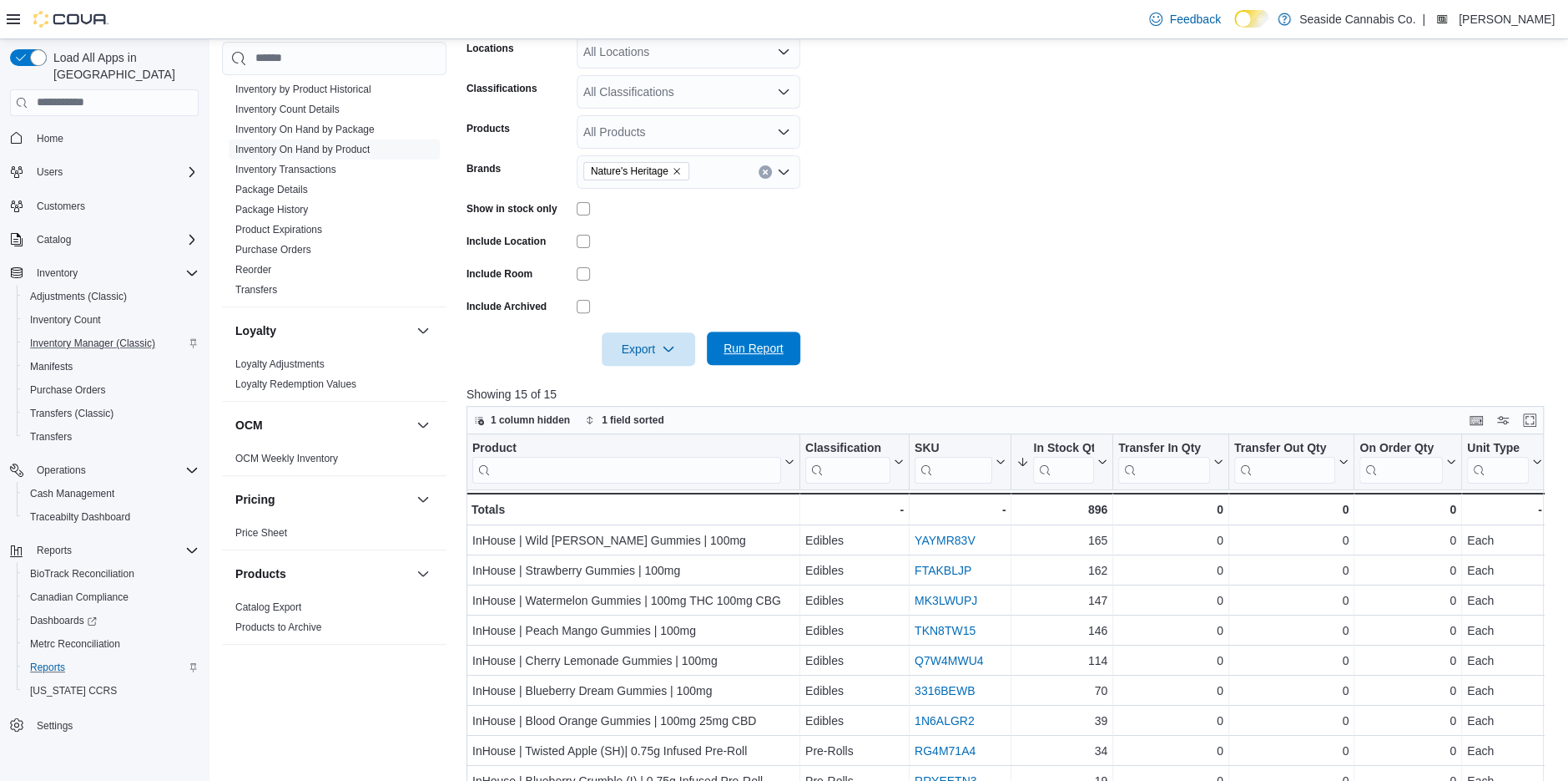
click at [773, 353] on span "Run Report" at bounding box center [754, 348] width 60 height 17
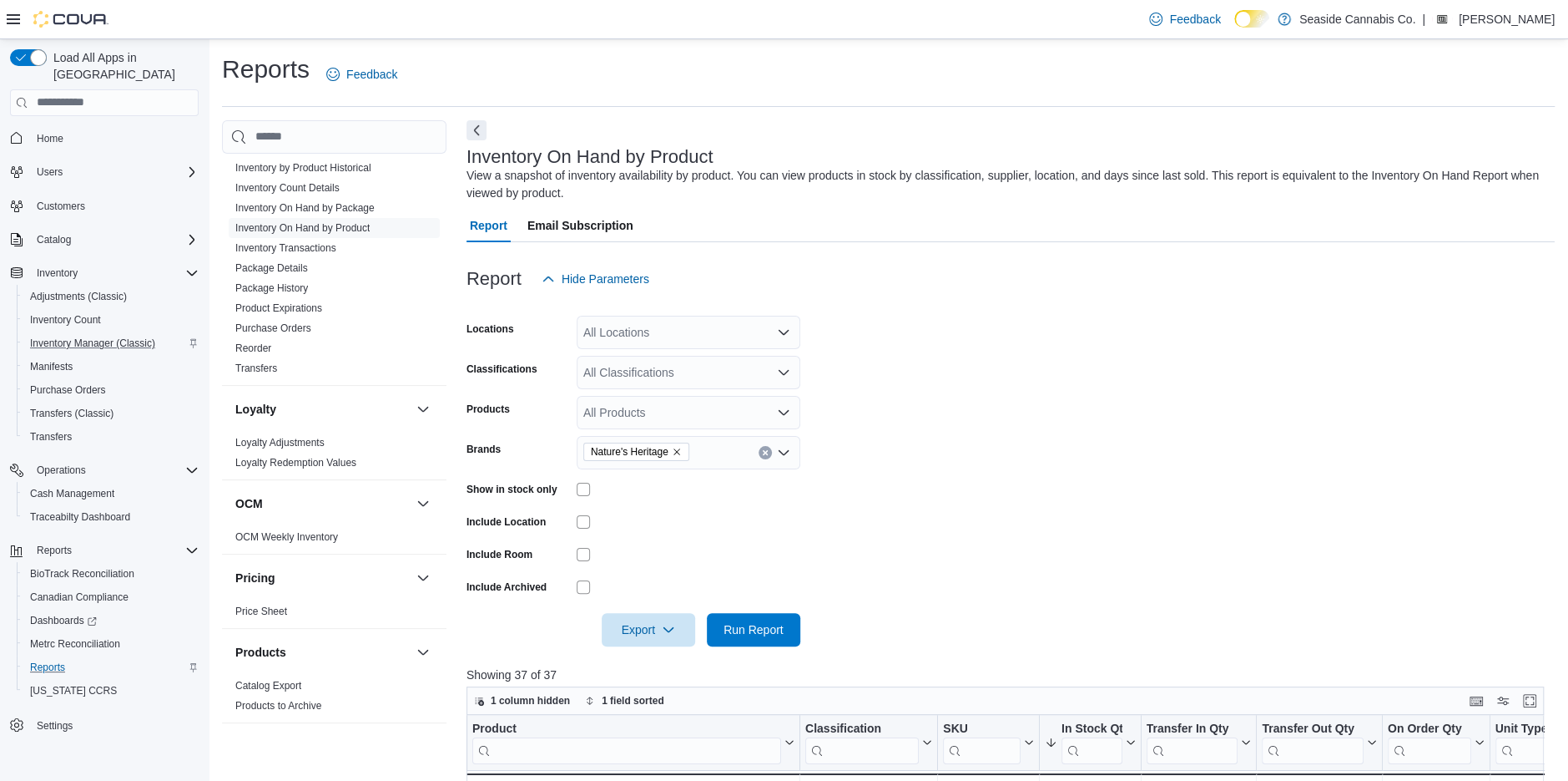
click at [682, 451] on icon "Remove Nature's Heritage from selection in this group" at bounding box center [677, 452] width 10 height 10
type input "****"
click at [651, 477] on span "HOLIDAY" at bounding box center [689, 481] width 204 height 17
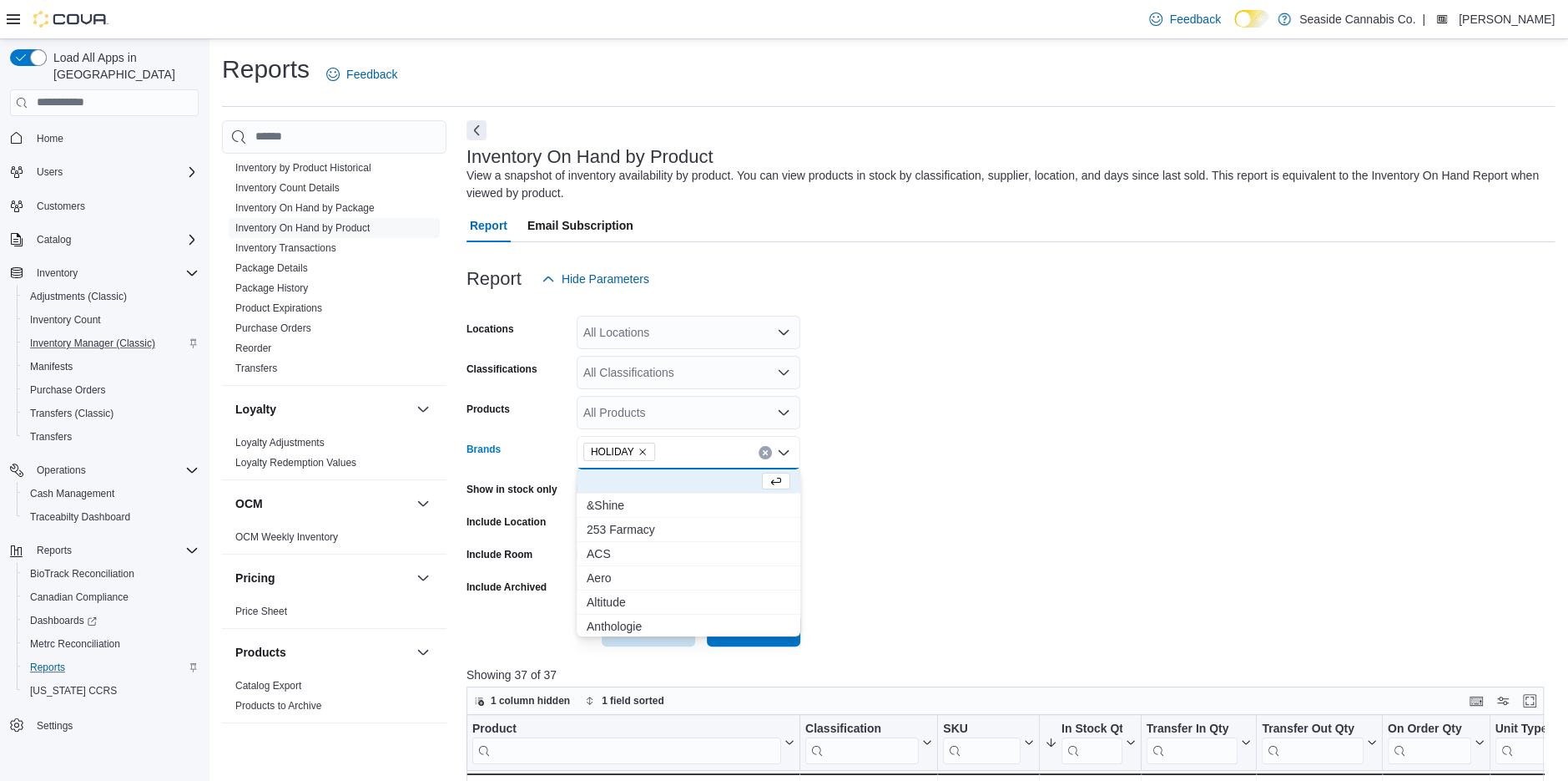
click at [931, 452] on form "Locations All Locations Classifications All Classifications Products All Produc…" at bounding box center [1011, 470] width 1088 height 351
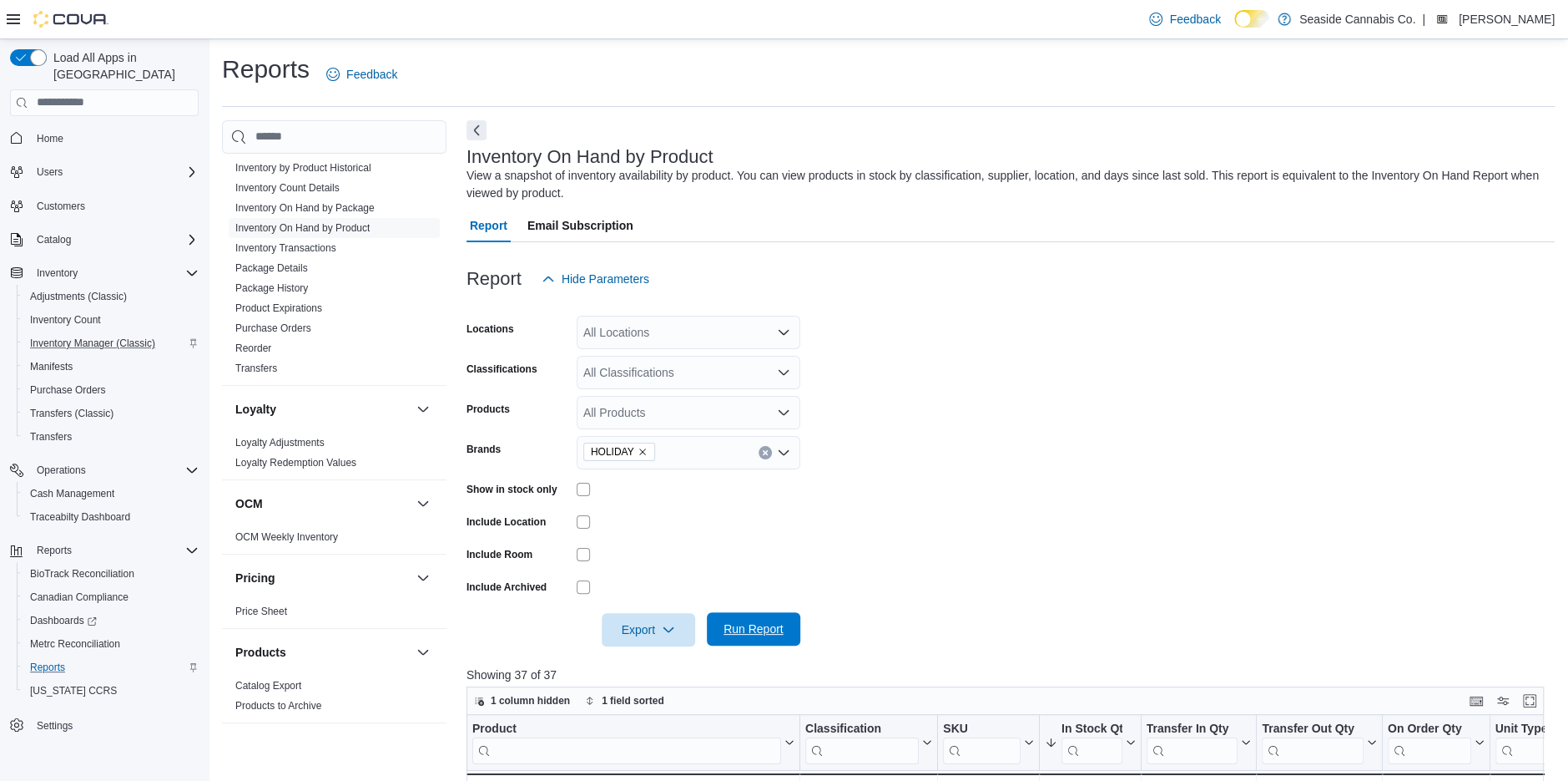
click at [760, 640] on span "Run Report" at bounding box center [754, 629] width 74 height 34
click at [643, 447] on icon "Remove HOLIDAY from selection in this group" at bounding box center [642, 452] width 10 height 10
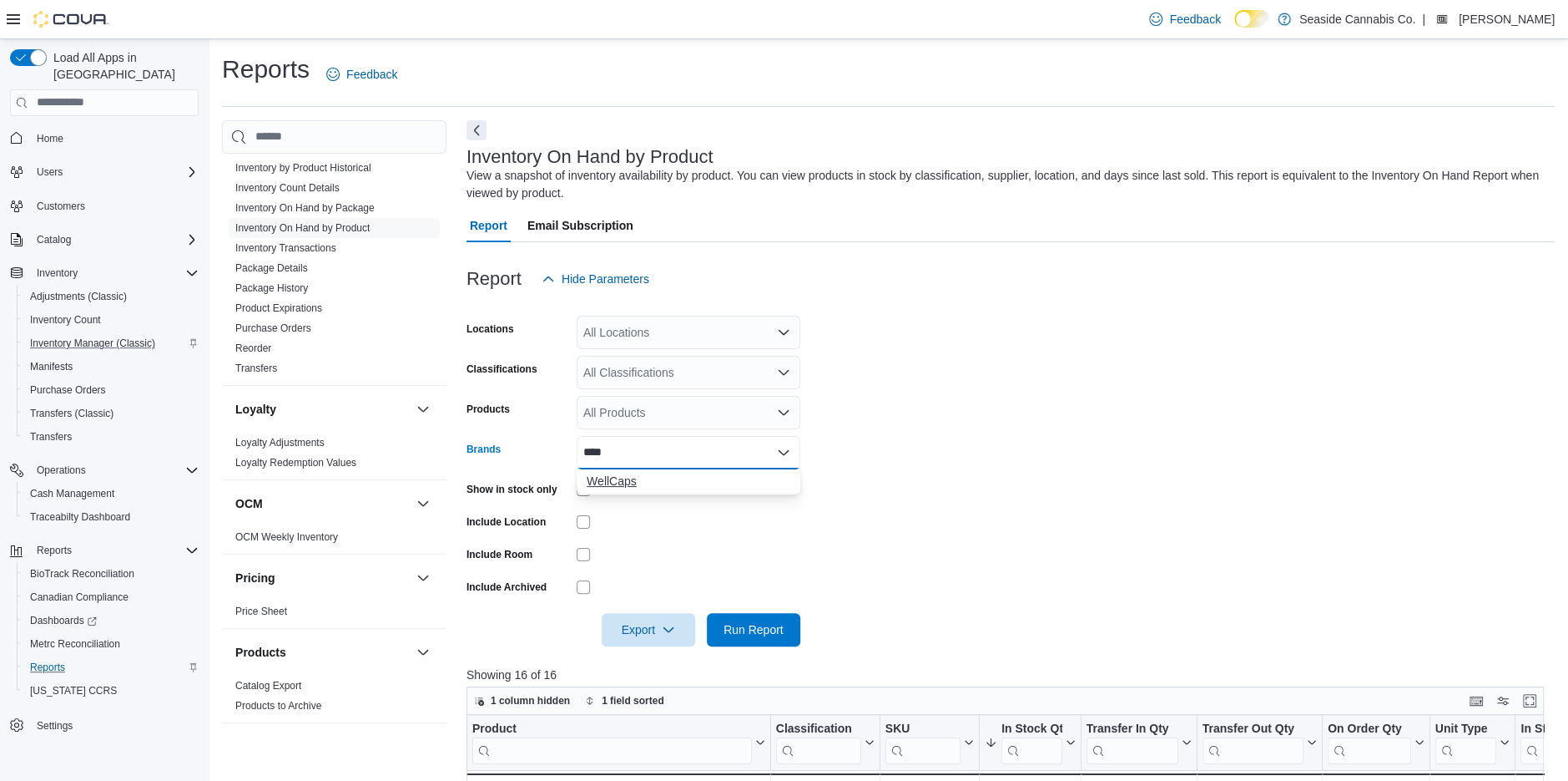
type input "****"
click at [639, 484] on span "WellCaps" at bounding box center [689, 481] width 204 height 17
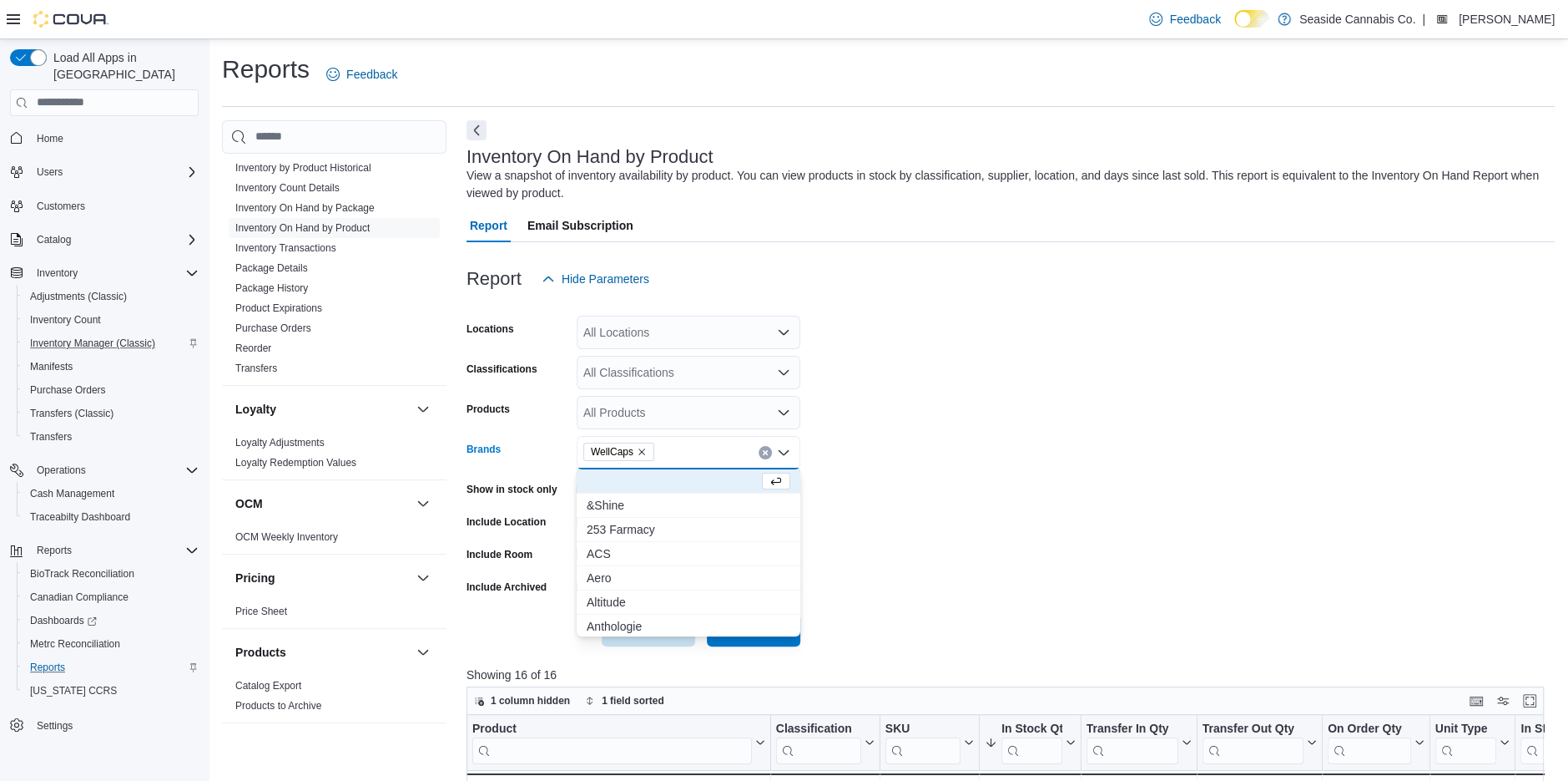
click at [907, 477] on form "Locations All Locations Classifications All Classifications Products All Produc…" at bounding box center [1011, 470] width 1088 height 351
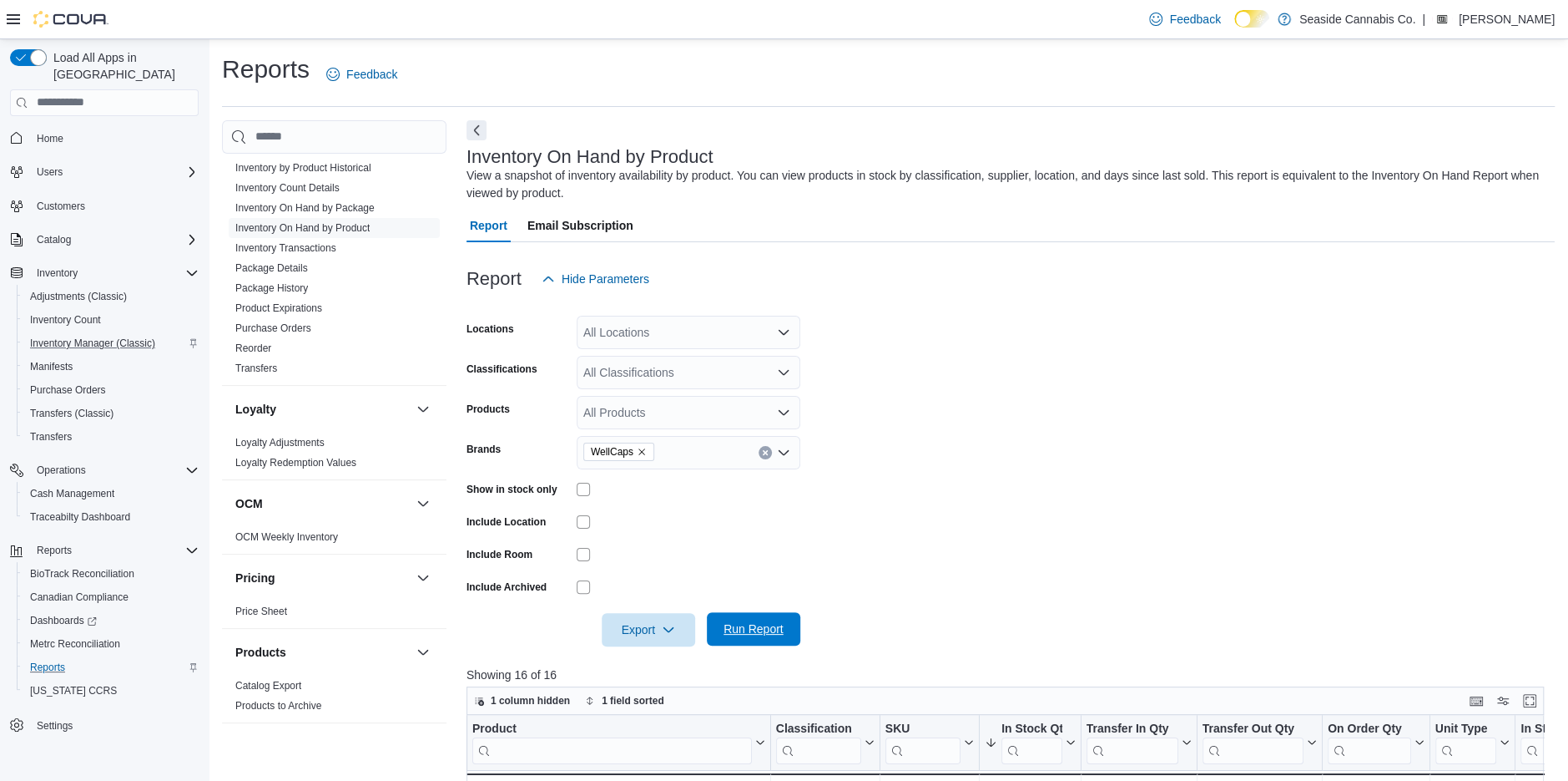
click at [765, 625] on span "Run Report" at bounding box center [754, 629] width 60 height 17
click at [62, 337] on span "Inventory Manager (Classic)" at bounding box center [93, 343] width 125 height 13
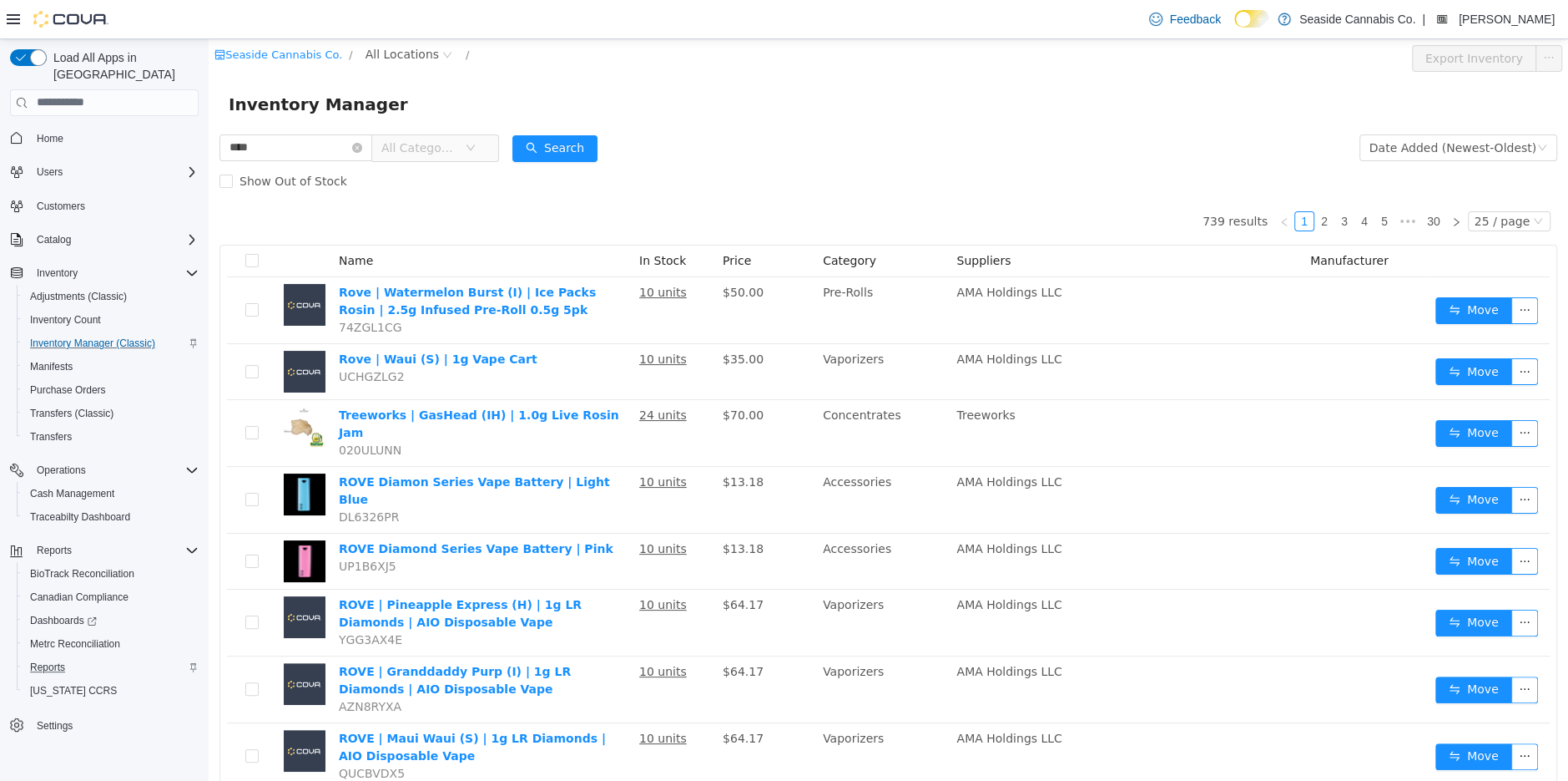
type input "****"
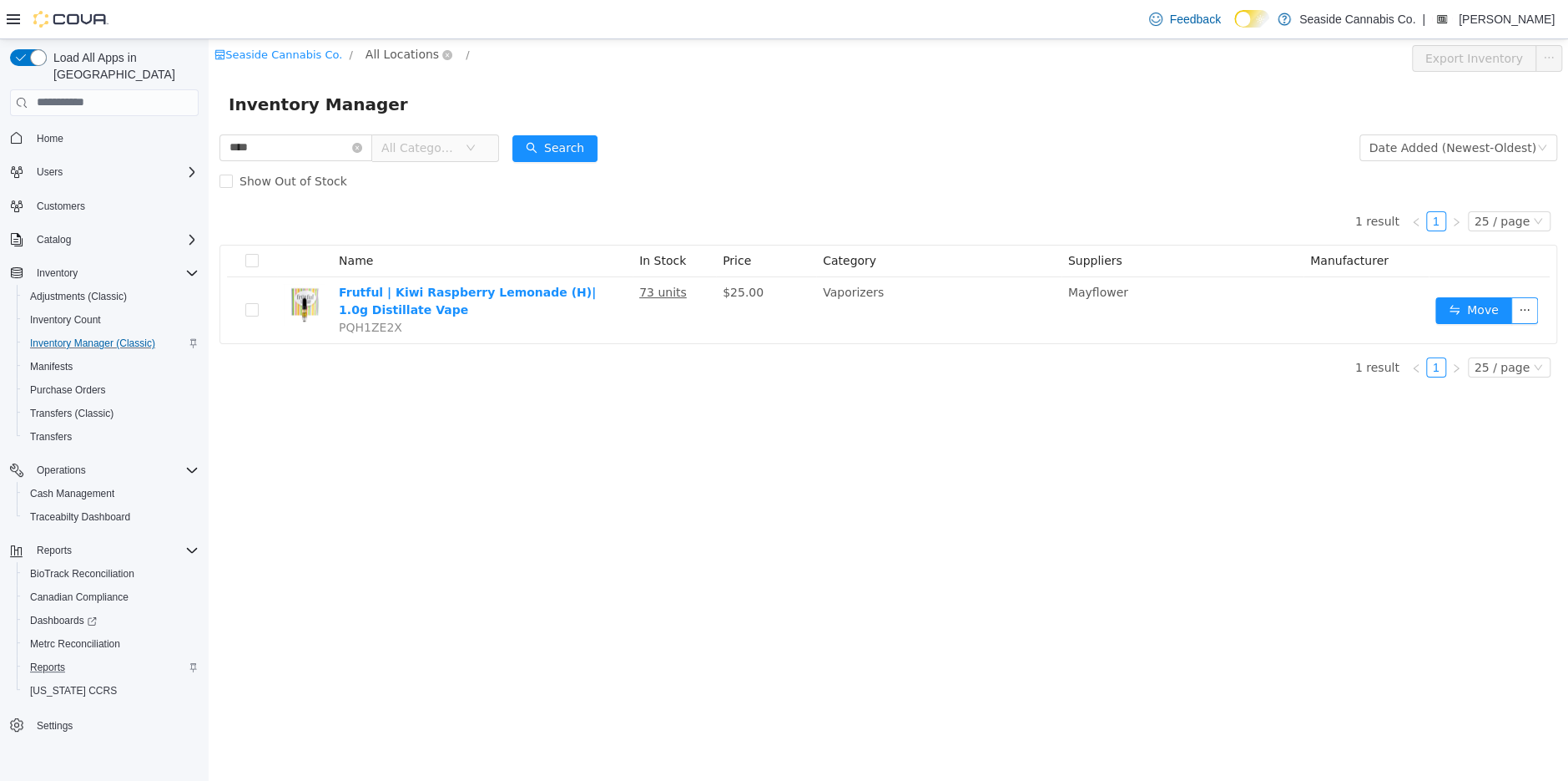
click at [397, 54] on span "All Locations" at bounding box center [402, 53] width 74 height 19
click at [442, 138] on span "[STREET_ADDRESS]" at bounding box center [455, 143] width 116 height 13
click at [536, 54] on div "All Rooms" at bounding box center [556, 56] width 58 height 25
click at [553, 115] on li "Sales Floor" at bounding box center [558, 118] width 100 height 27
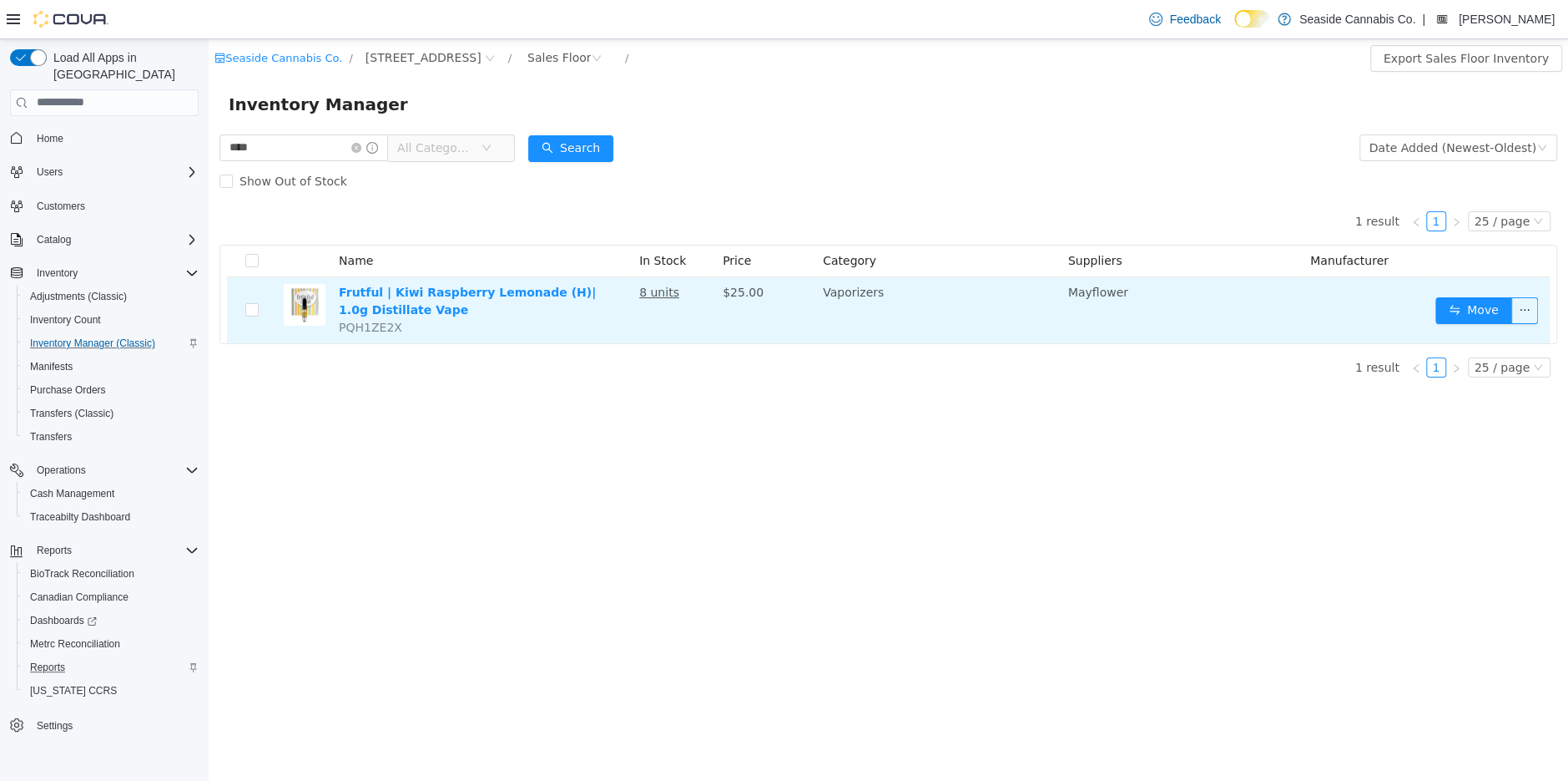
click at [665, 289] on u "8 units" at bounding box center [659, 291] width 40 height 13
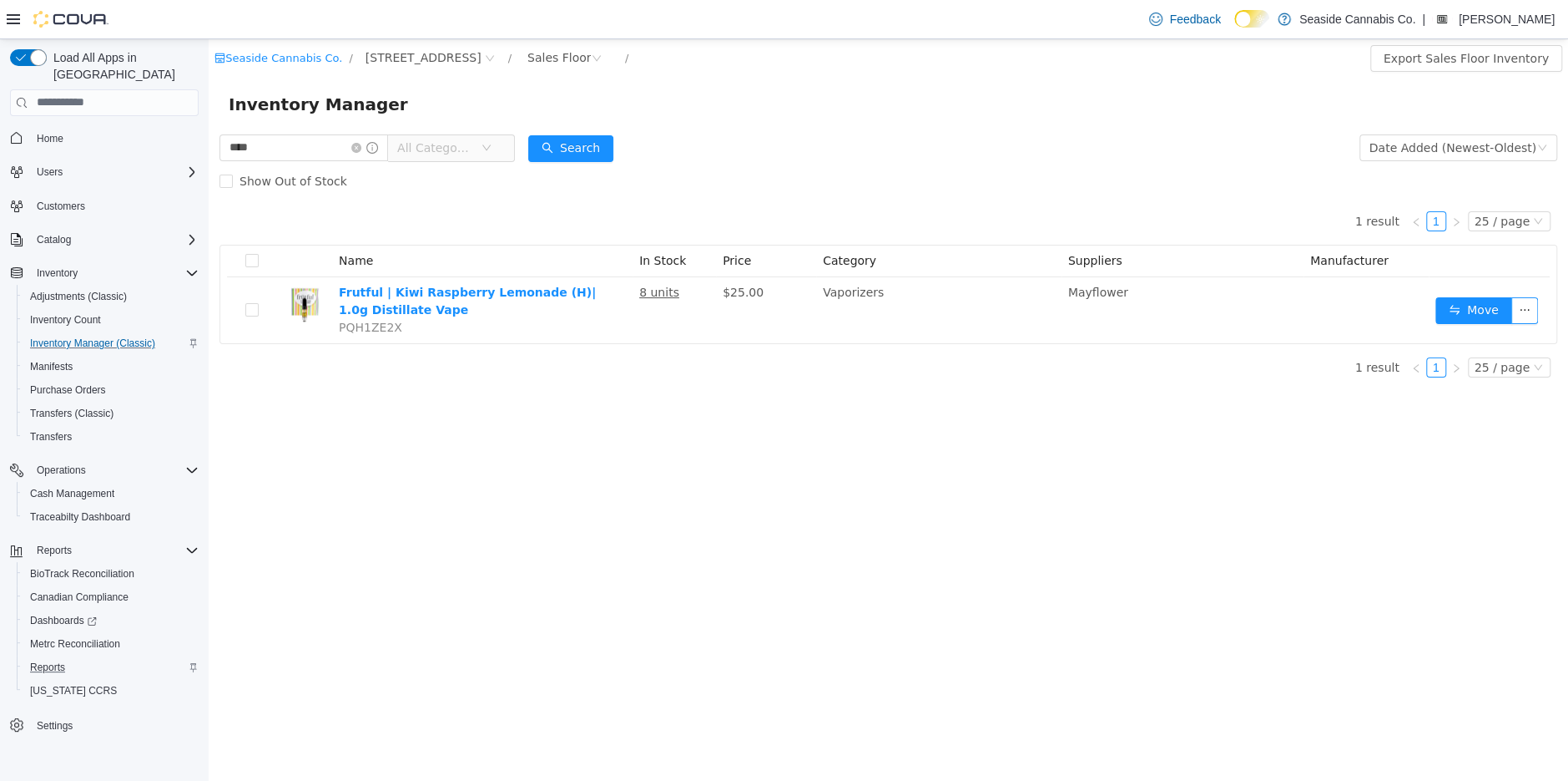
click at [714, 472] on div "Seaside Cannabis Co. / [STREET_ADDRESS] / Sales Floor / Export Sales Floor Inve…" at bounding box center [888, 409] width 1359 height 742
click at [65, 660] on span "Reports" at bounding box center [47, 667] width 35 height 13
